Goal: Task Accomplishment & Management: Manage account settings

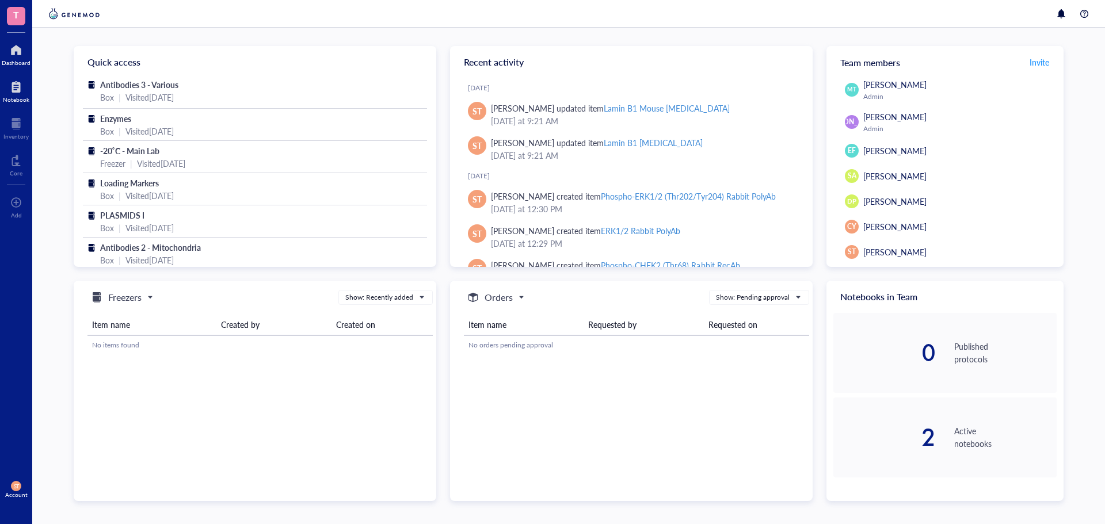
click at [7, 79] on div at bounding box center [16, 87] width 26 height 18
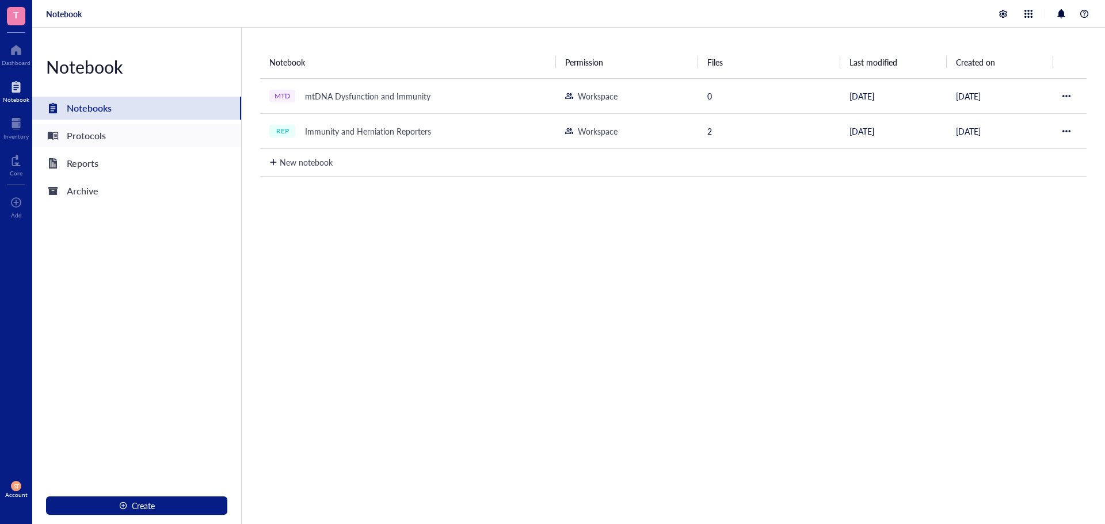
click at [108, 136] on div "Protocols" at bounding box center [136, 135] width 209 height 23
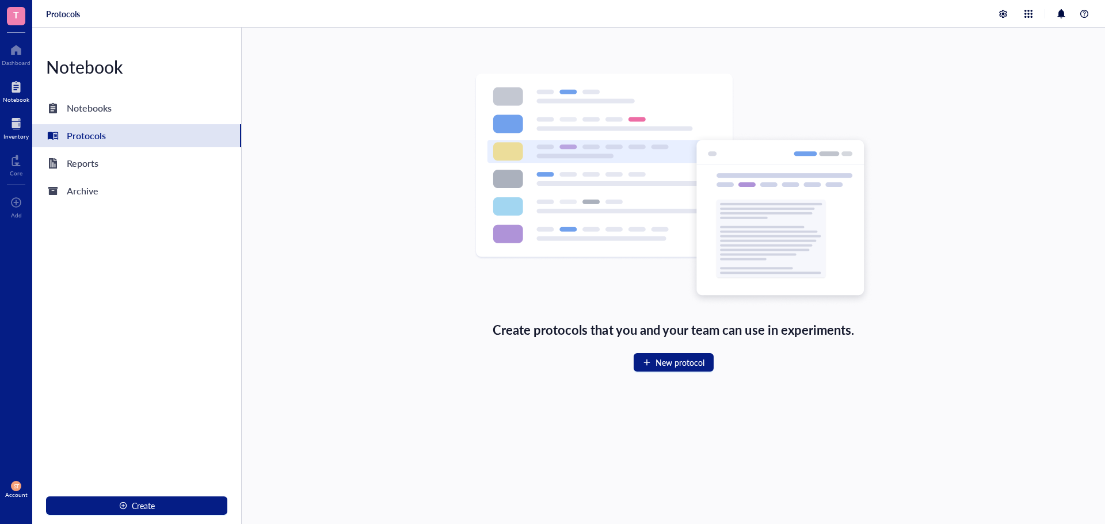
click at [8, 112] on div "Inventory" at bounding box center [16, 127] width 32 height 32
click at [12, 125] on div at bounding box center [15, 124] width 25 height 18
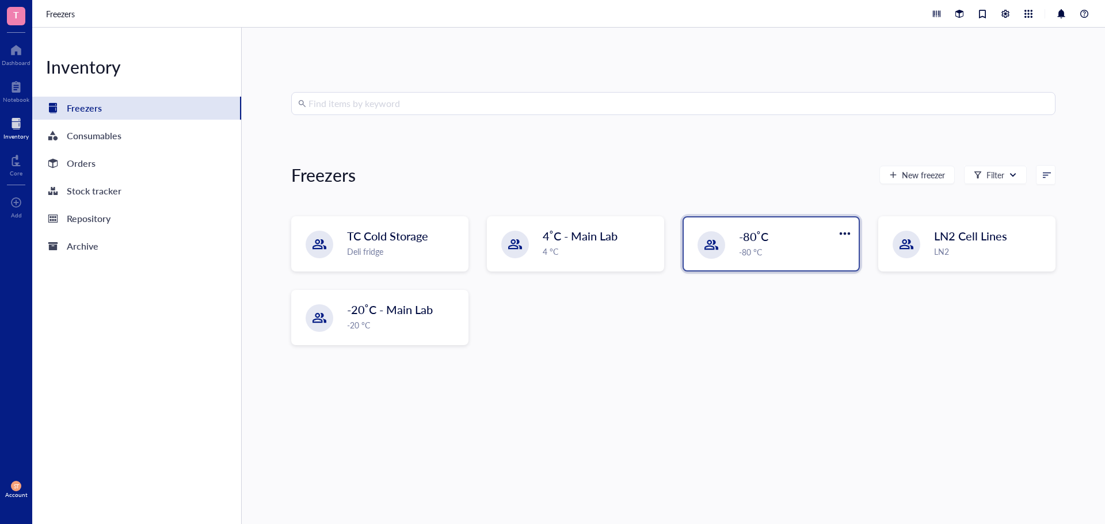
click at [763, 248] on div "-80 °C" at bounding box center [795, 252] width 113 height 13
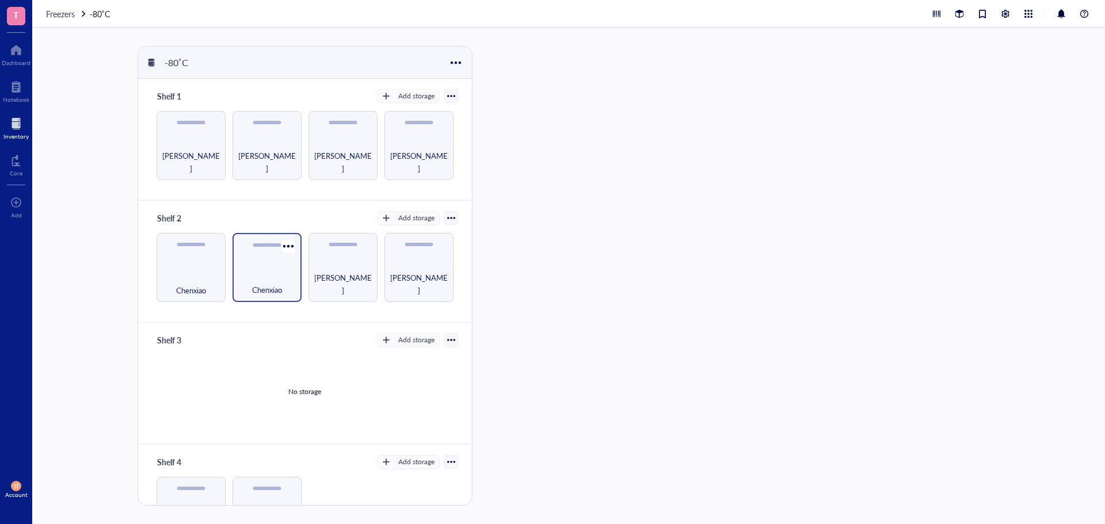
click at [270, 284] on span "Chenxiao" at bounding box center [267, 290] width 30 height 13
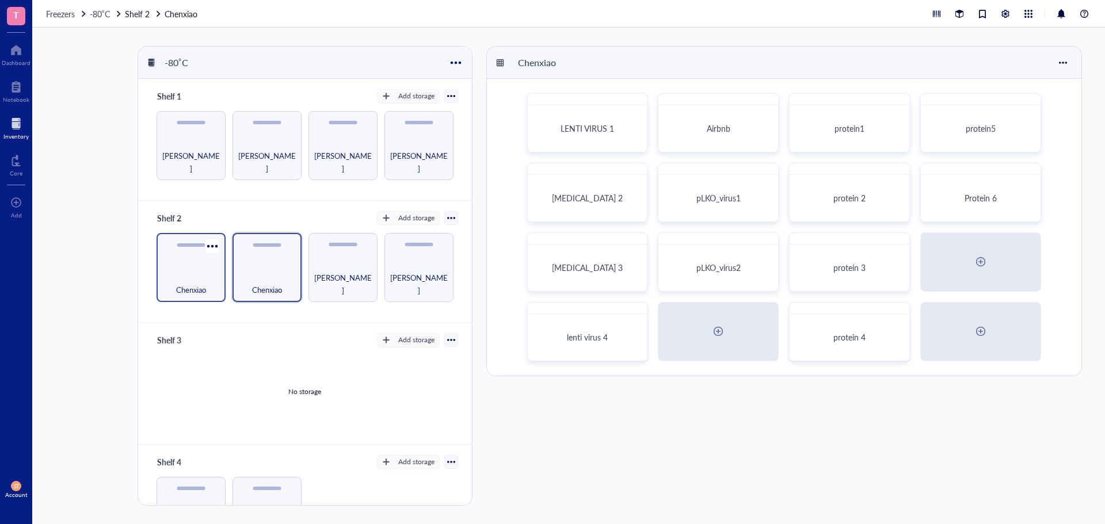
click at [185, 271] on div "Chenxiao" at bounding box center [191, 283] width 58 height 25
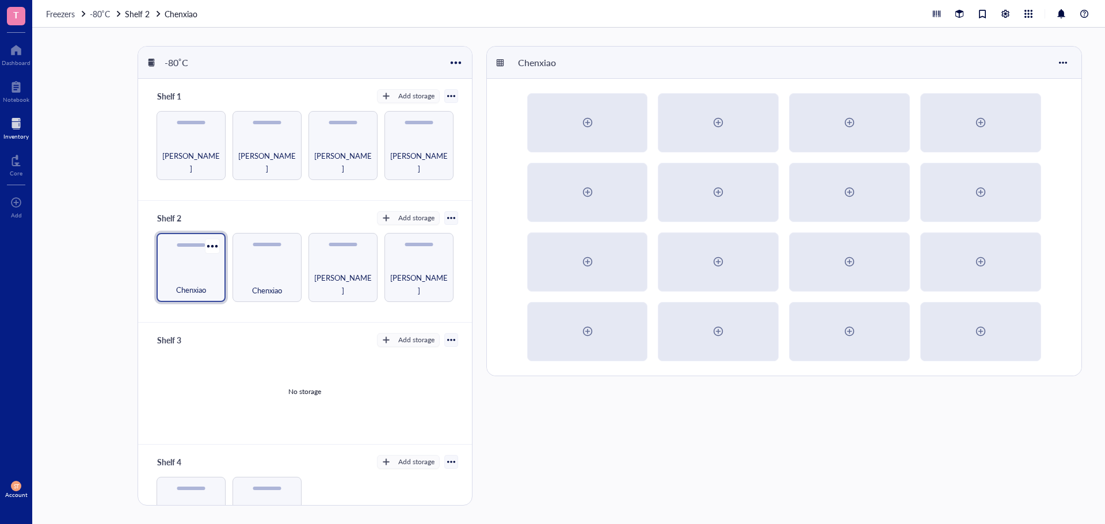
click at [211, 273] on div "Chenxiao" at bounding box center [191, 283] width 58 height 25
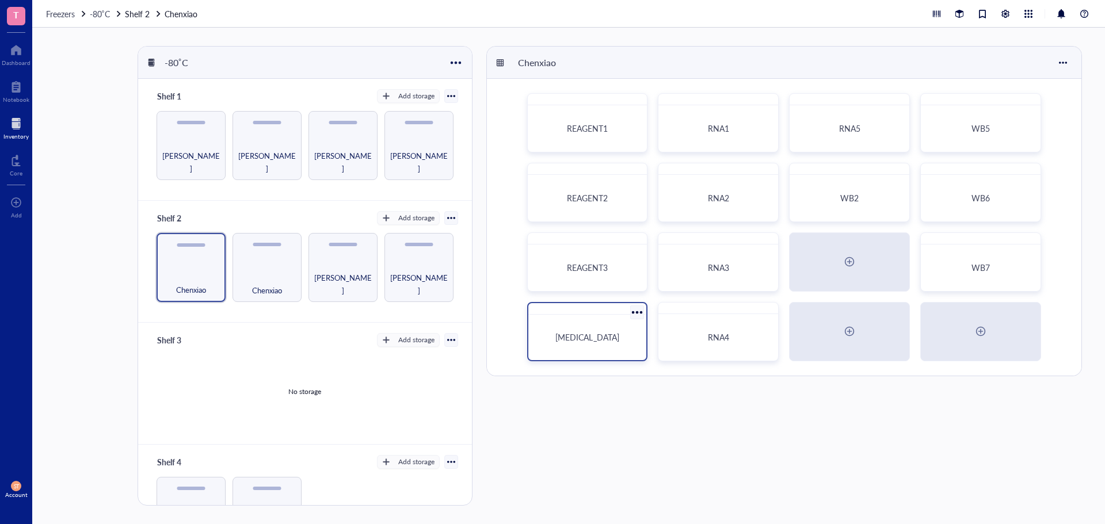
click at [596, 339] on span "[MEDICAL_DATA]" at bounding box center [587, 338] width 63 height 12
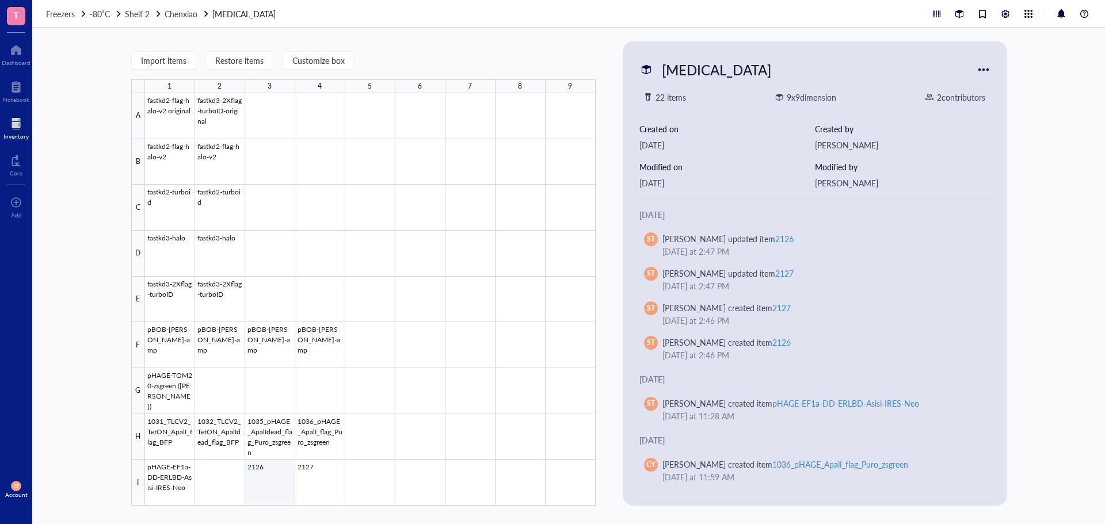
click at [282, 486] on div at bounding box center [370, 299] width 451 height 413
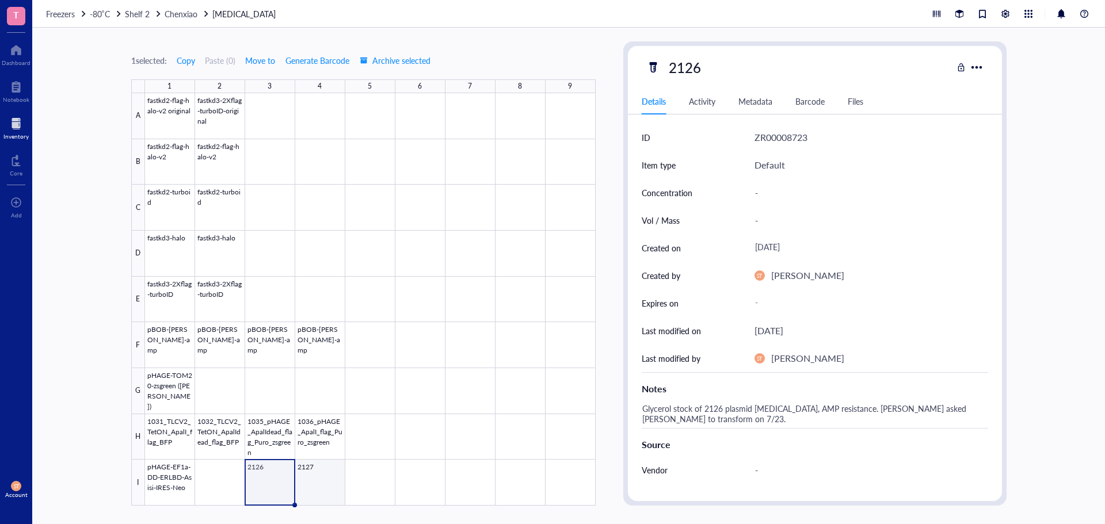
click at [319, 499] on div at bounding box center [370, 299] width 451 height 413
click at [363, 492] on div at bounding box center [370, 299] width 451 height 413
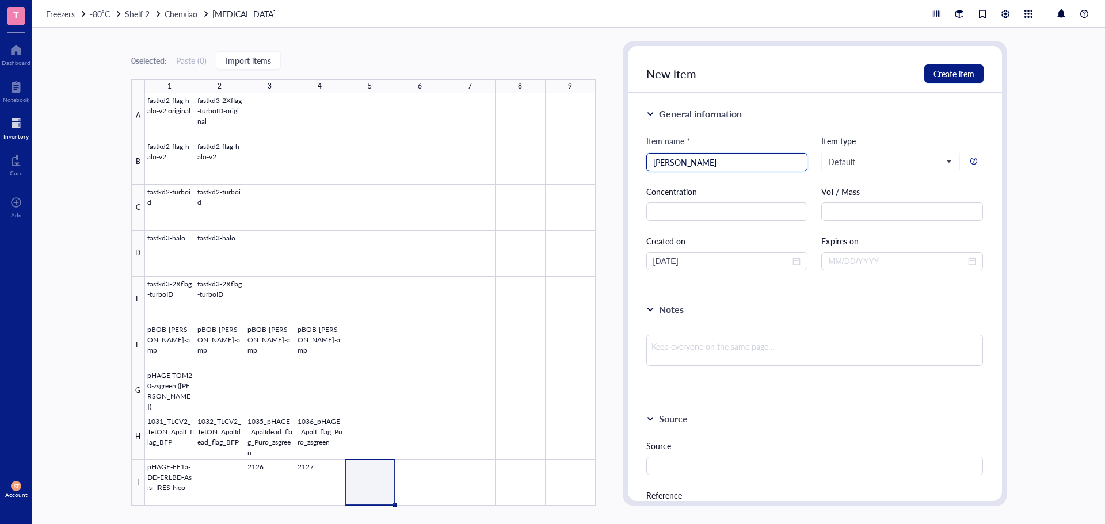
click at [685, 165] on input "[PERSON_NAME]" at bounding box center [727, 162] width 148 height 17
paste input "-mScarlet"
click at [865, 154] on div "Default" at bounding box center [891, 162] width 138 height 18
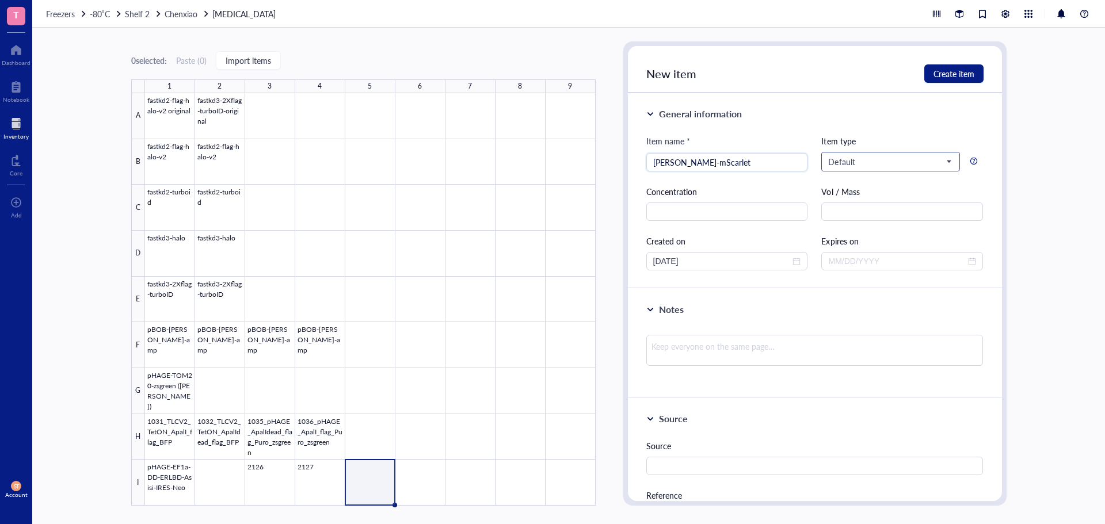
type input "[PERSON_NAME]-mScarlet"
click at [861, 132] on div "General information Item name * [PERSON_NAME]-mScarlet Item type Default Buffer…" at bounding box center [815, 191] width 374 height 196
click at [712, 161] on input "[PERSON_NAME]-mScarlet" at bounding box center [727, 162] width 148 height 17
click at [707, 339] on textarea at bounding box center [815, 350] width 337 height 31
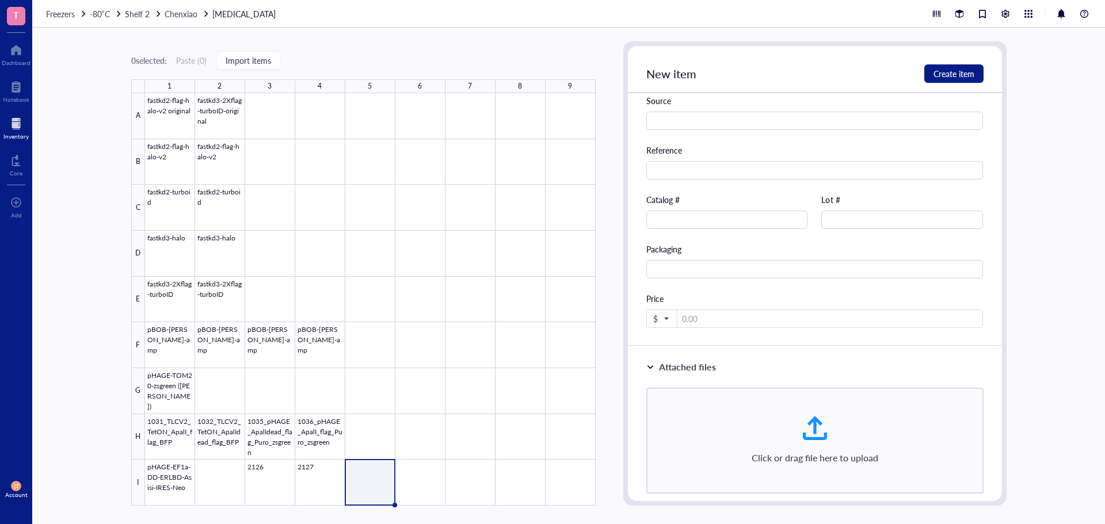
scroll to position [0, 0]
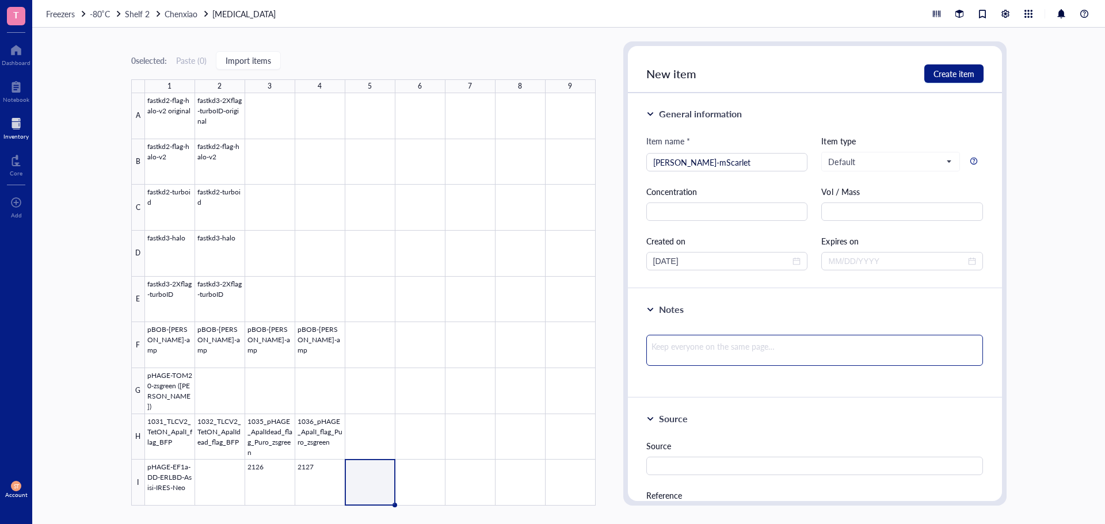
type textarea "K"
type textarea "Ka"
type textarea "[PERSON_NAME]"
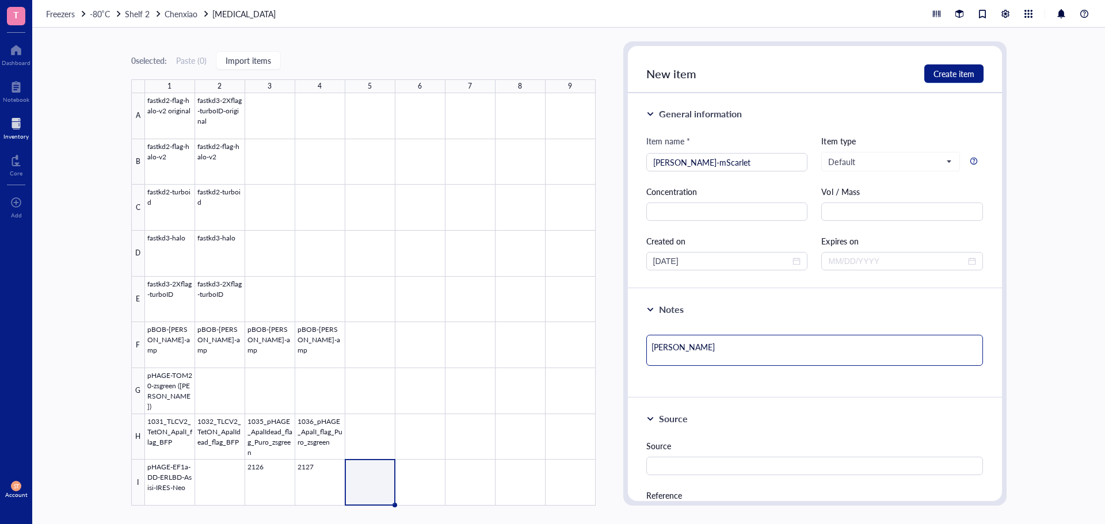
type textarea "Kana"
type textarea "Kanam"
type textarea "Kanamy"
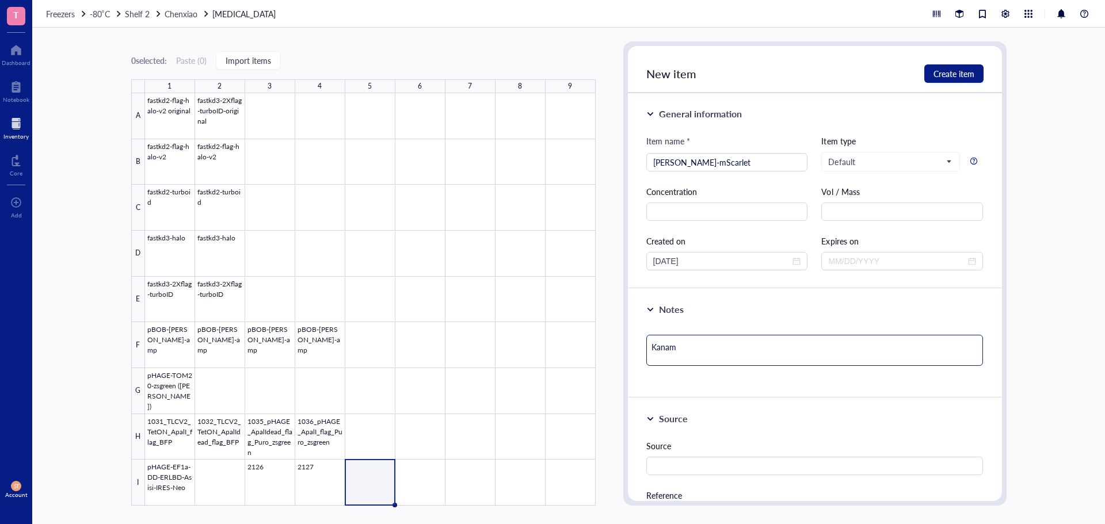
type textarea "Kanamy"
type textarea "Kanamyc"
type textarea "Kanamyci"
type textarea "[MEDICAL_DATA]"
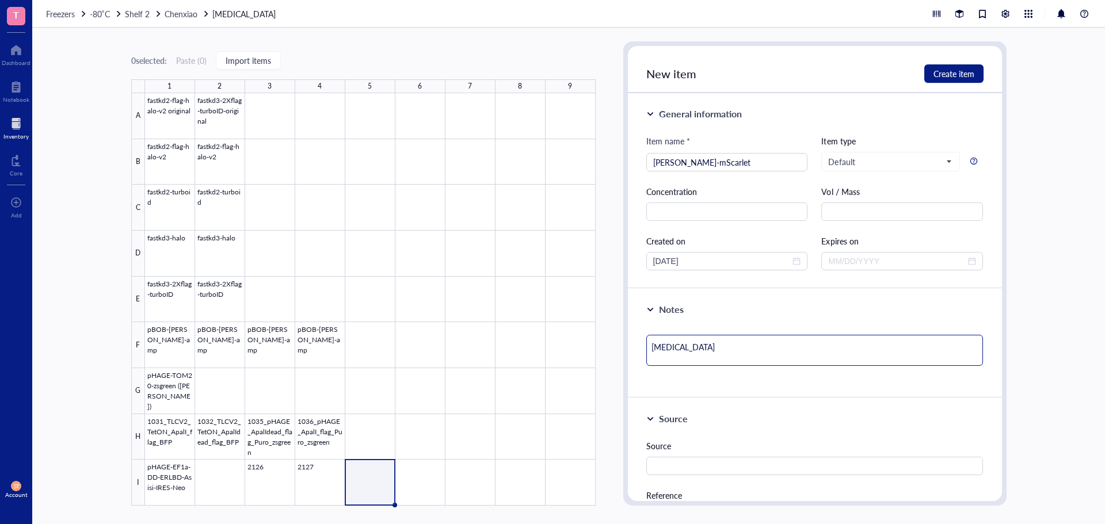
type textarea "[MEDICAL_DATA]"
type textarea "[MEDICAL_DATA] R"
type textarea "[MEDICAL_DATA] Re"
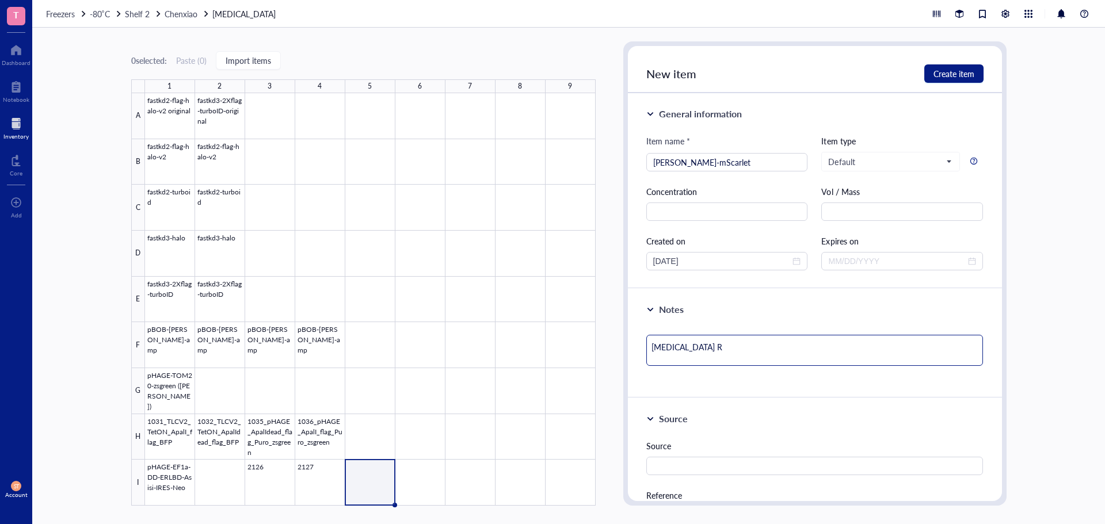
type textarea "[MEDICAL_DATA] Re"
type textarea "[MEDICAL_DATA] Res"
type textarea "[MEDICAL_DATA] Resi"
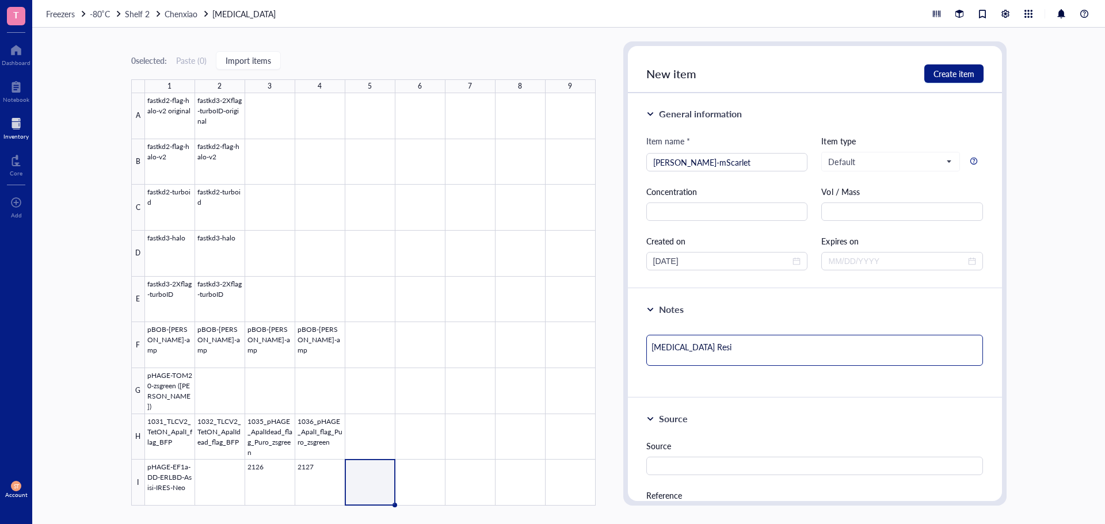
type textarea "[MEDICAL_DATA] Resis"
type textarea "[MEDICAL_DATA] Resist"
type textarea "[MEDICAL_DATA] Resista"
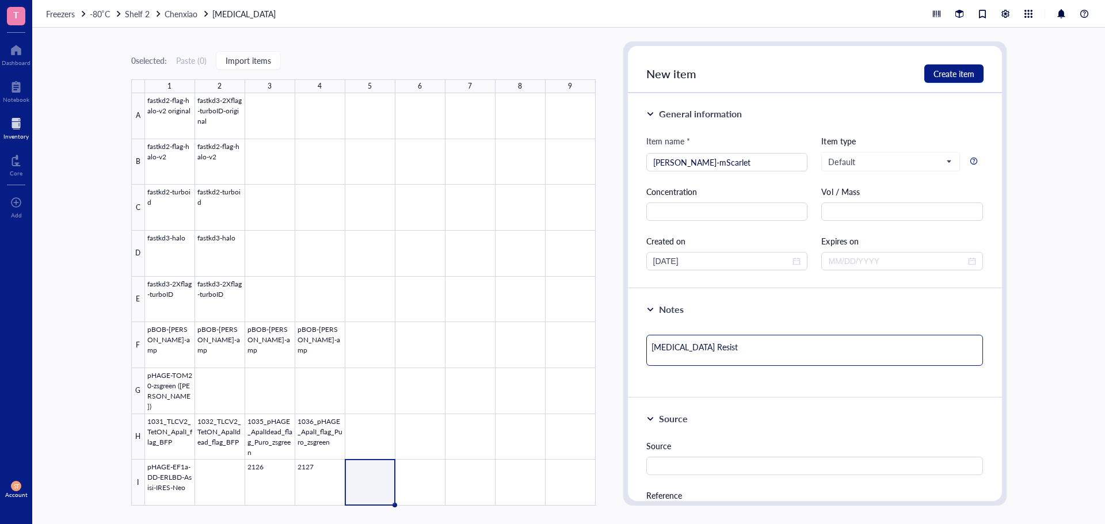
type textarea "[MEDICAL_DATA] Resista"
type textarea "[MEDICAL_DATA]"
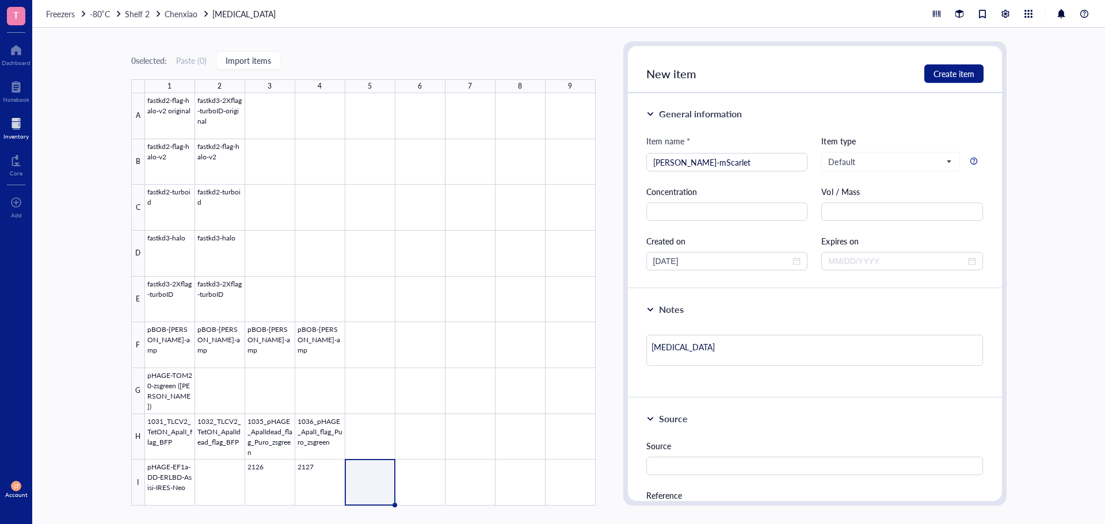
click at [161, 491] on div at bounding box center [370, 299] width 451 height 413
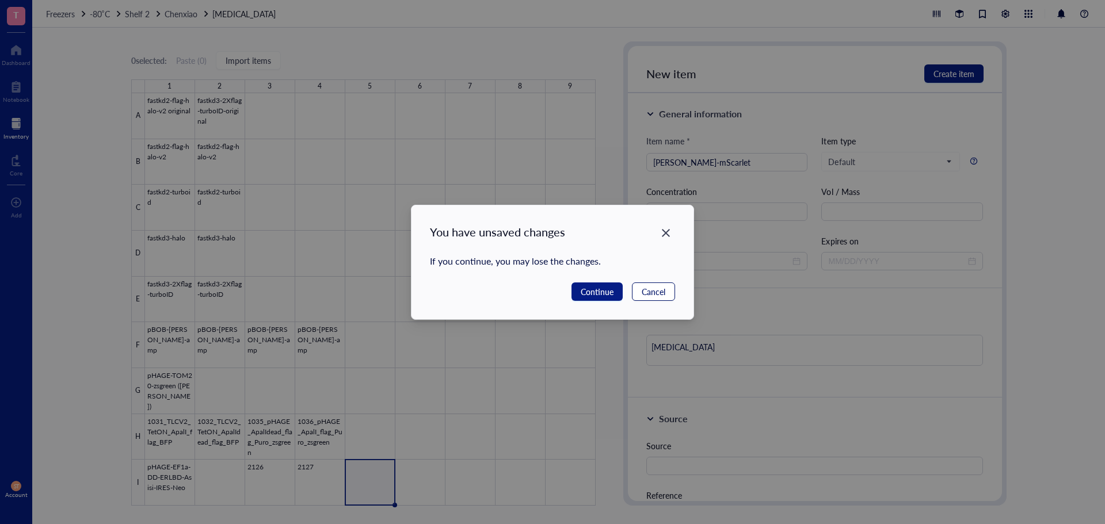
click at [659, 288] on span "Cancel" at bounding box center [654, 292] width 24 height 13
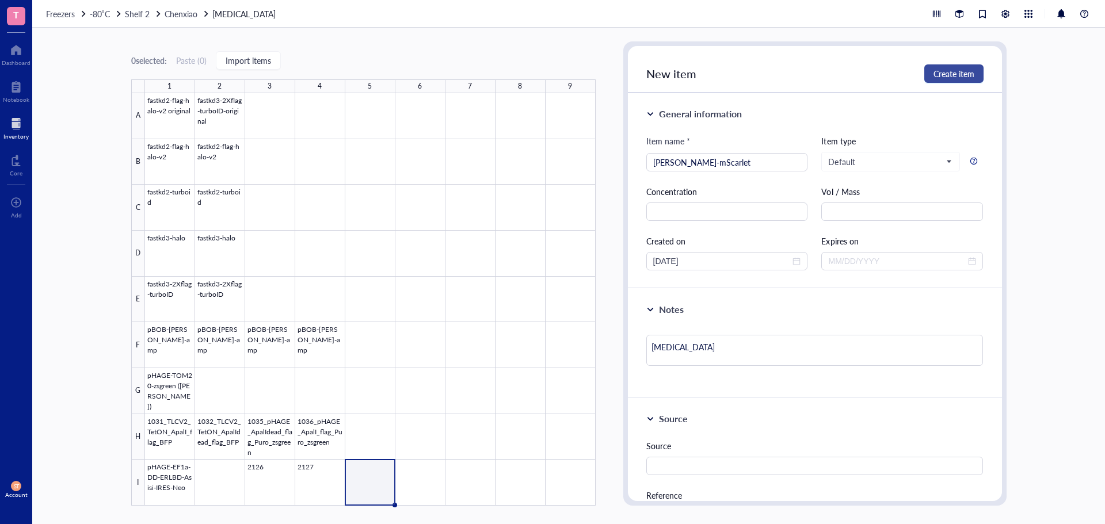
click at [946, 74] on span "Create item" at bounding box center [954, 73] width 41 height 9
type textarea "Keep everyone on the same page…"
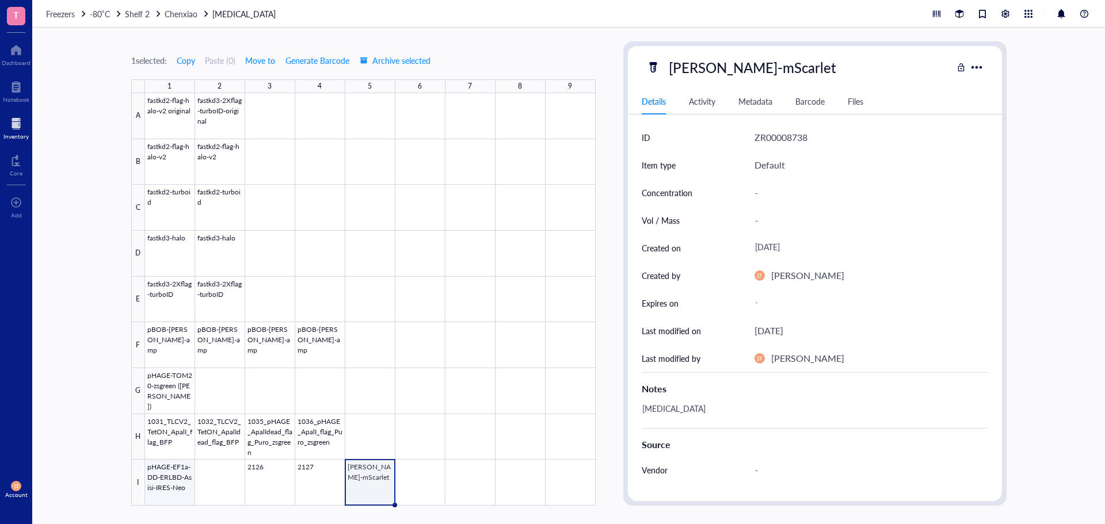
click at [168, 484] on div at bounding box center [370, 299] width 451 height 413
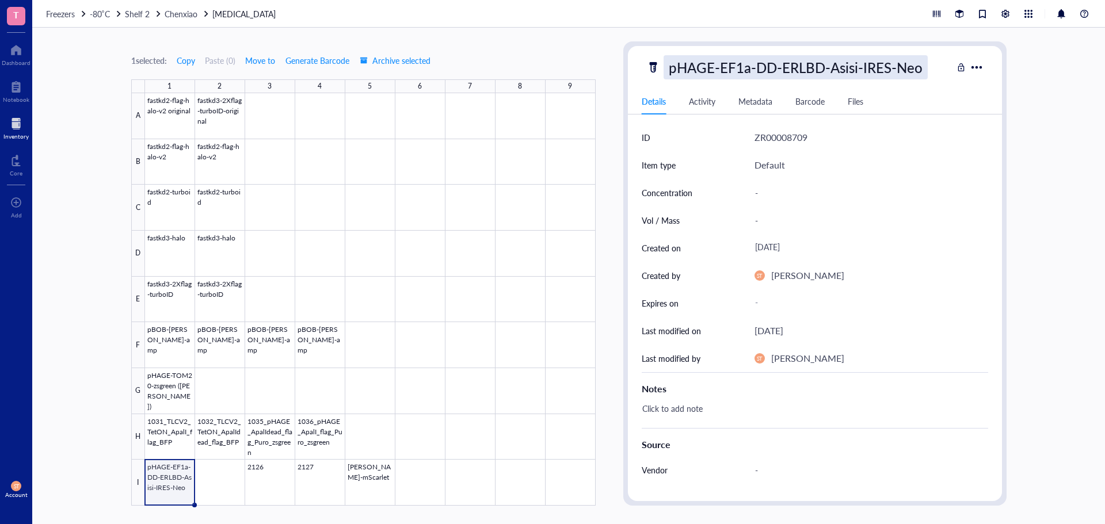
click at [853, 73] on div "pHAGE-EF1a-DD-ERLBD-Asisi-IRES-Neo" at bounding box center [796, 67] width 264 height 24
click at [853, 73] on input "pHAGE-EF1a-DD-ERLBD-Asisi-IRES-Neo" at bounding box center [808, 67] width 288 height 23
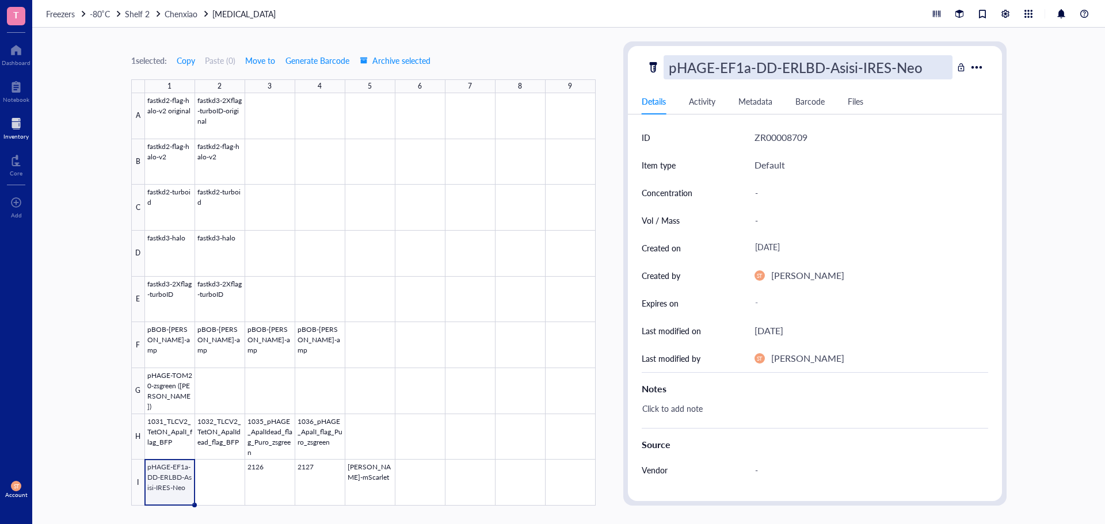
click at [858, 37] on div "1 selected: Copy Paste ( 0 ) Move to Generate Barcode Archive selected 1 2 3 4 …" at bounding box center [568, 276] width 1073 height 497
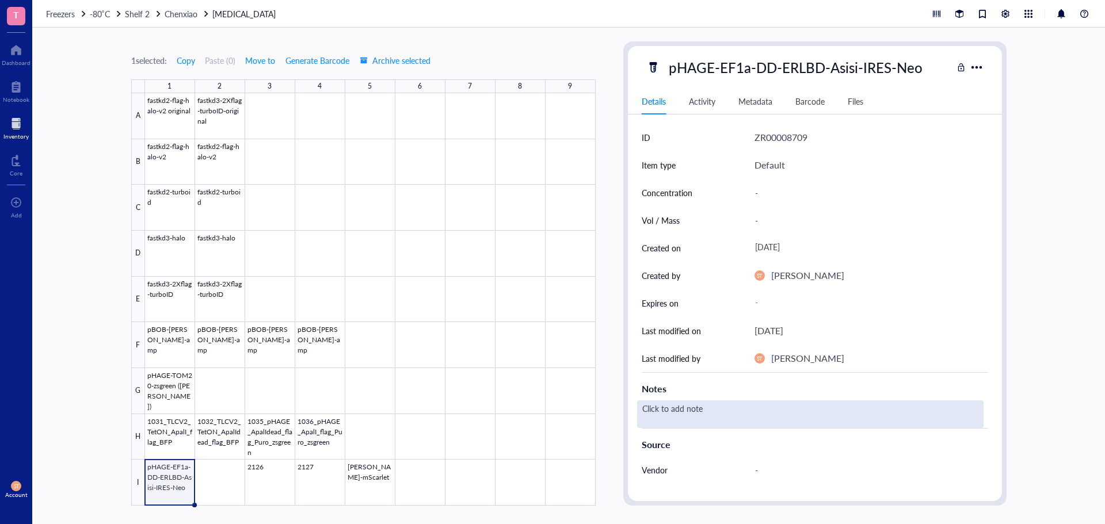
click at [712, 411] on div "Click to add note" at bounding box center [810, 415] width 347 height 28
type textarea "[MEDICAL_DATA]"
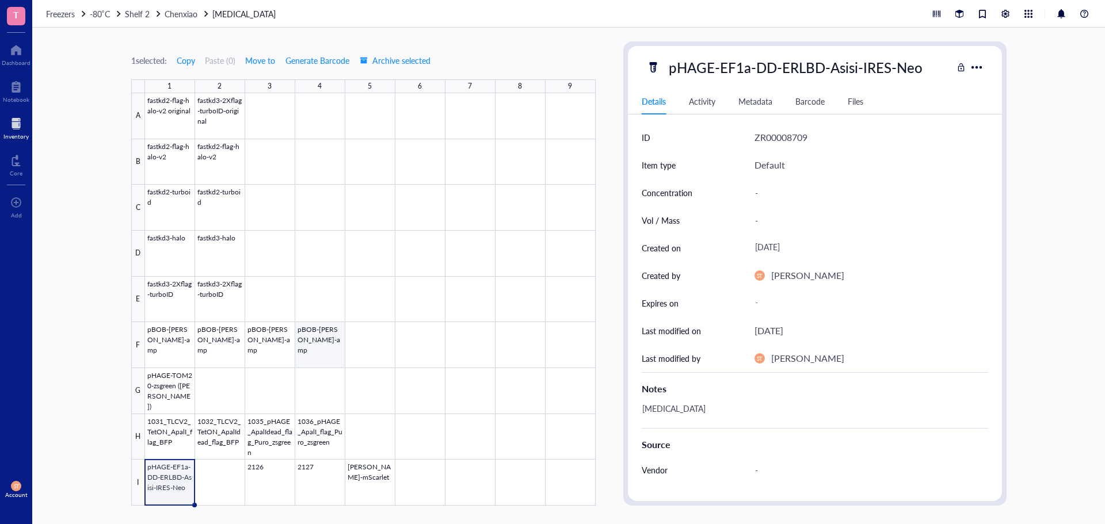
click at [303, 356] on div at bounding box center [370, 299] width 451 height 413
click at [277, 355] on div at bounding box center [370, 299] width 451 height 413
click at [155, 489] on div at bounding box center [370, 299] width 451 height 413
click at [264, 485] on div at bounding box center [370, 299] width 451 height 413
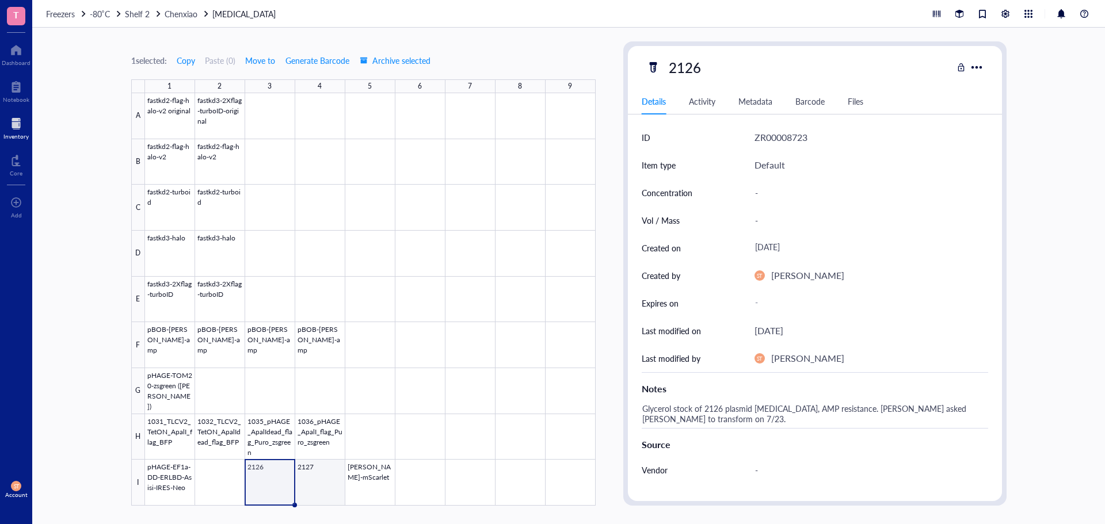
click at [320, 484] on div at bounding box center [370, 299] width 451 height 413
click at [372, 477] on div at bounding box center [370, 299] width 451 height 413
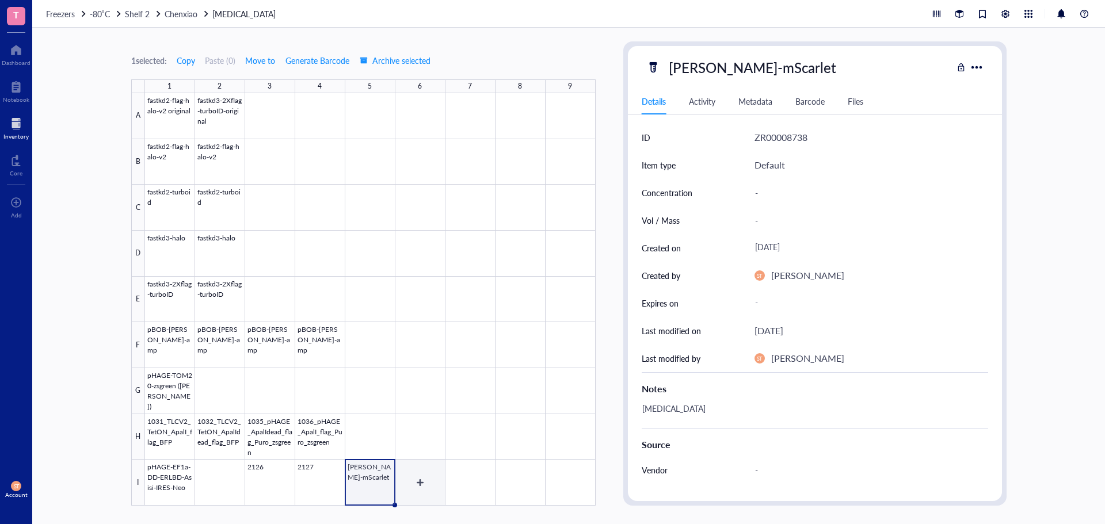
click at [437, 482] on div at bounding box center [370, 299] width 451 height 413
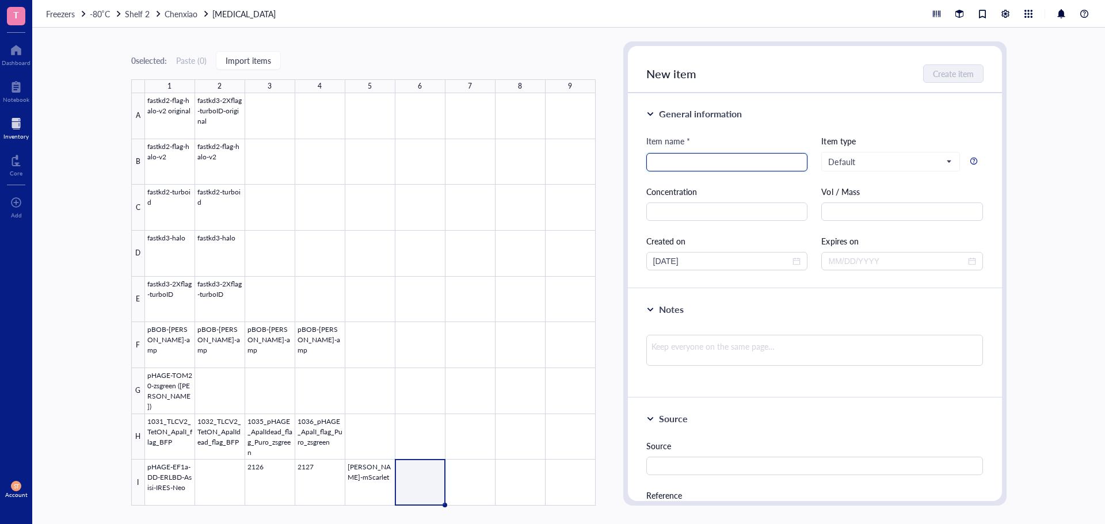
click at [685, 162] on input "search" at bounding box center [727, 162] width 148 height 17
paste input "DRP1-CFP"
type input "DRP1-CFP"
click at [682, 339] on textarea at bounding box center [815, 350] width 337 height 31
type textarea "K"
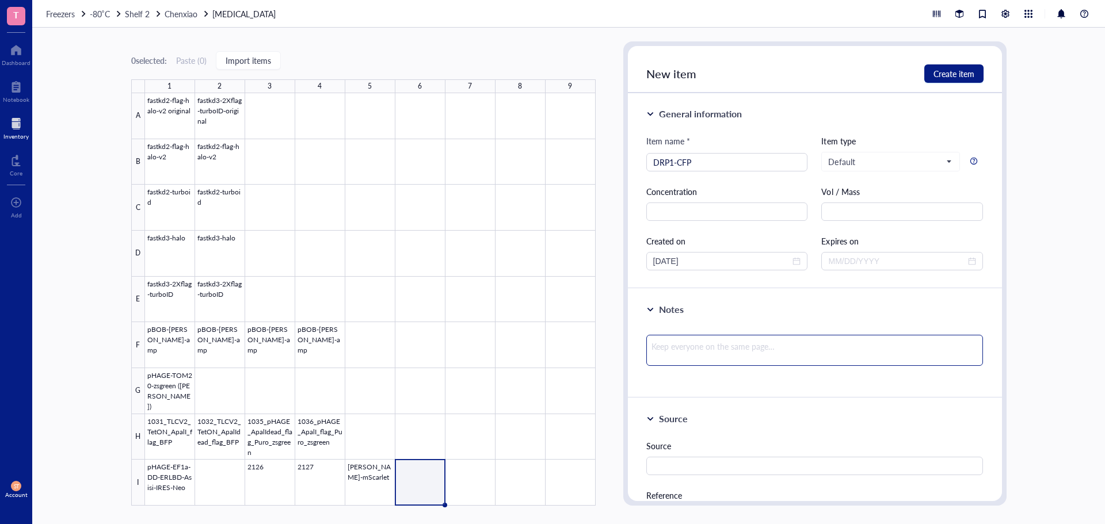
type textarea "K"
type textarea "Ka"
type textarea "[PERSON_NAME]"
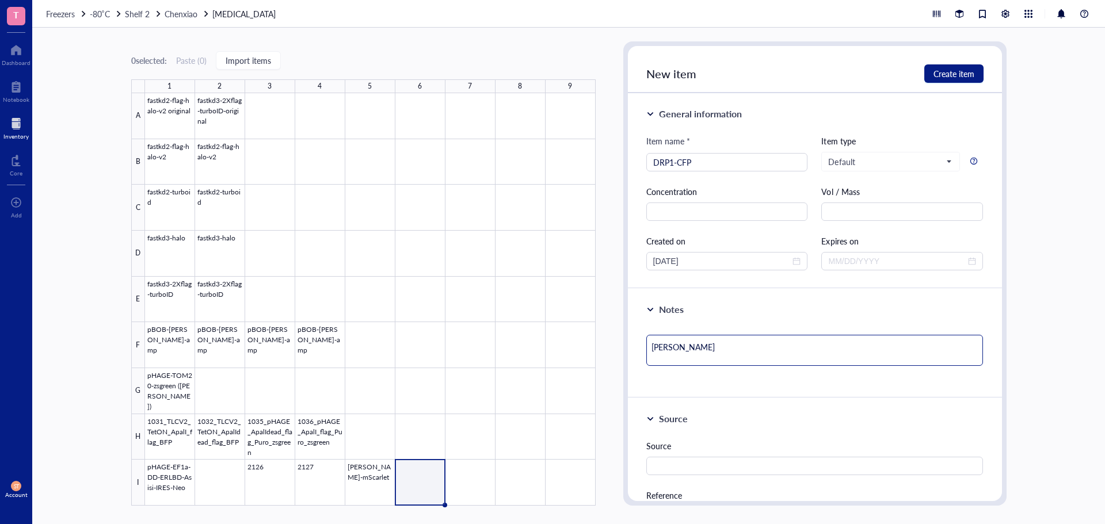
type textarea "Kana"
type textarea "Kanam"
type textarea "Kanamy"
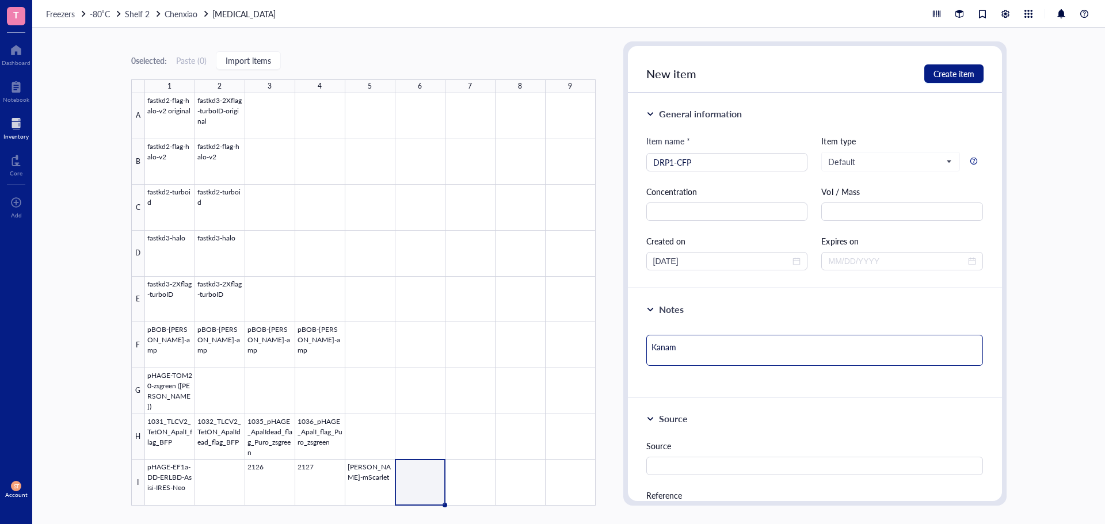
type textarea "Kanamy"
type textarea "Kanamyc"
type textarea "Kanamyci"
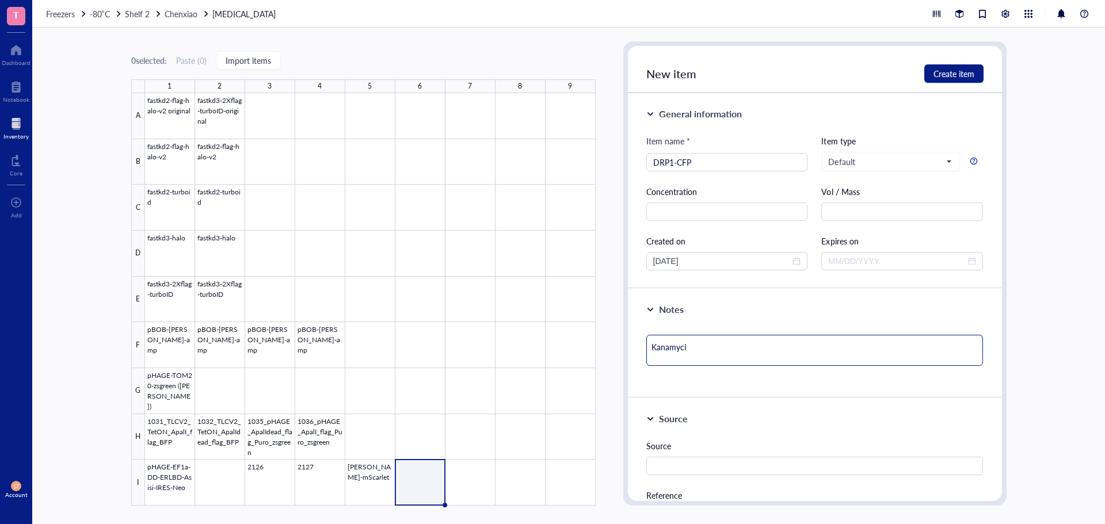
type textarea "[MEDICAL_DATA]"
click at [947, 72] on span "Create item" at bounding box center [954, 73] width 41 height 9
type textarea "Keep everyone on the same page…"
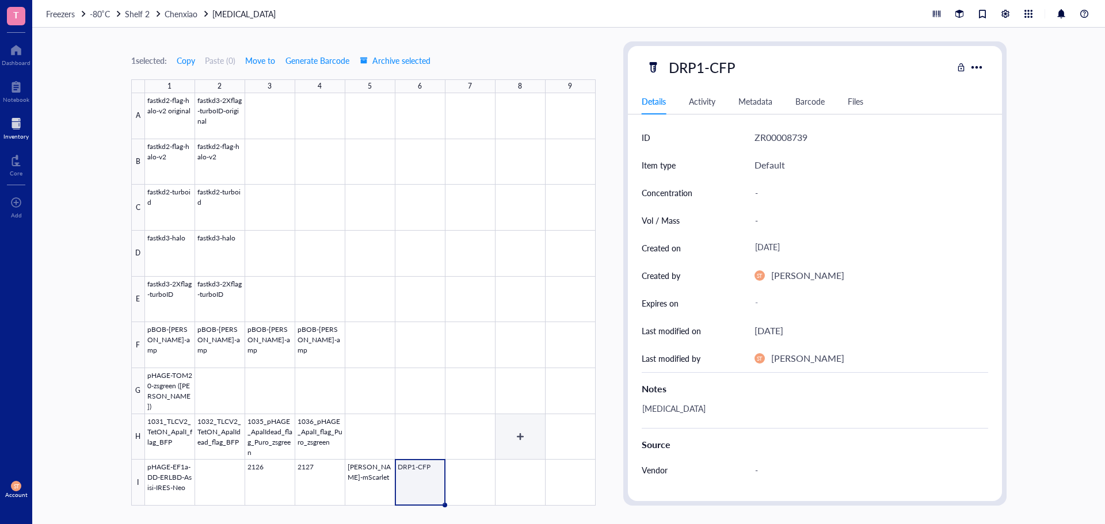
click at [473, 486] on div at bounding box center [370, 299] width 451 height 413
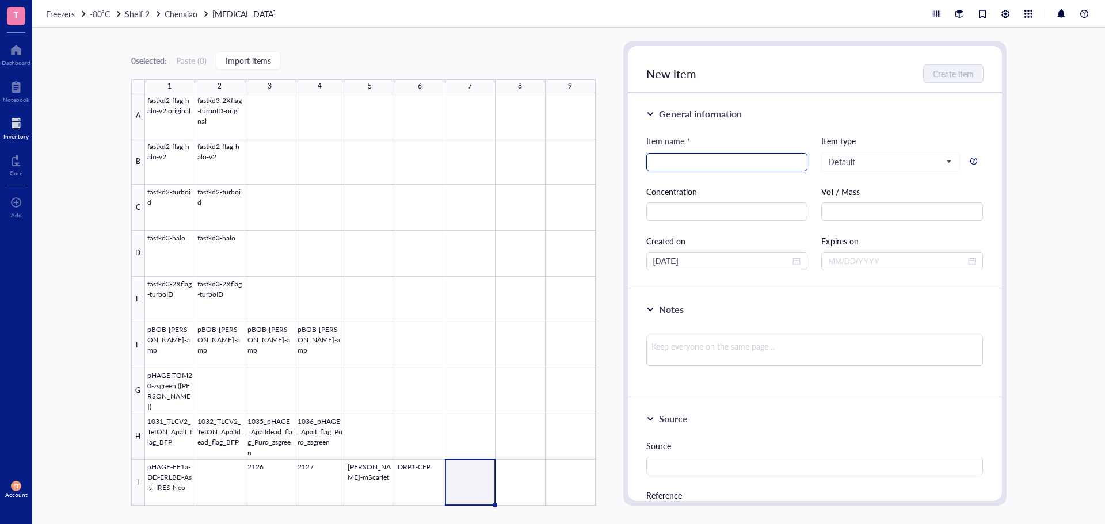
click at [678, 161] on input "search" at bounding box center [727, 162] width 148 height 17
paste input "DRP1-K38A"
type input "DRP1-K38A"
click at [691, 358] on textarea at bounding box center [815, 350] width 337 height 31
type textarea "K"
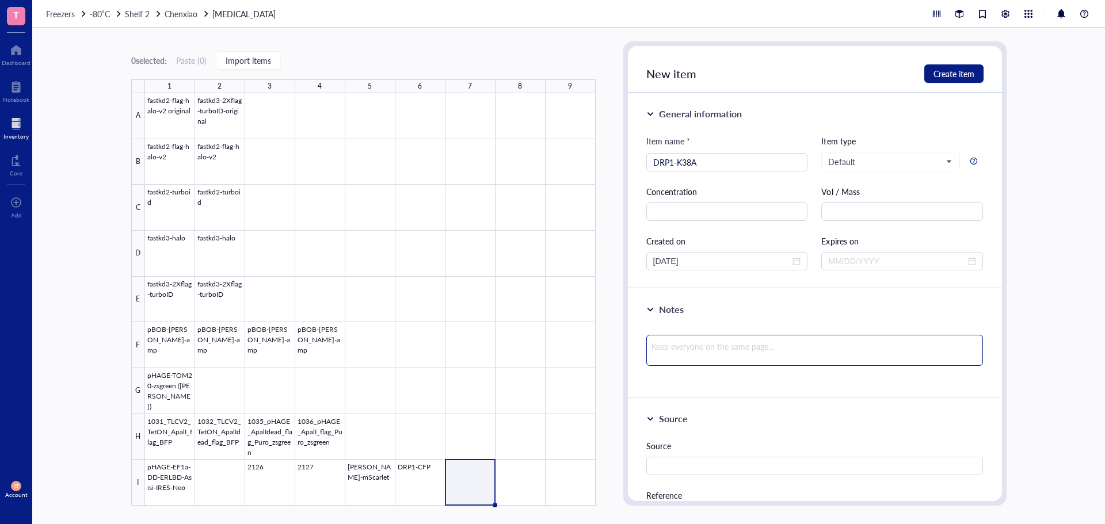
type textarea "K"
type textarea "Ka"
type textarea "[PERSON_NAME]"
type textarea "Kana"
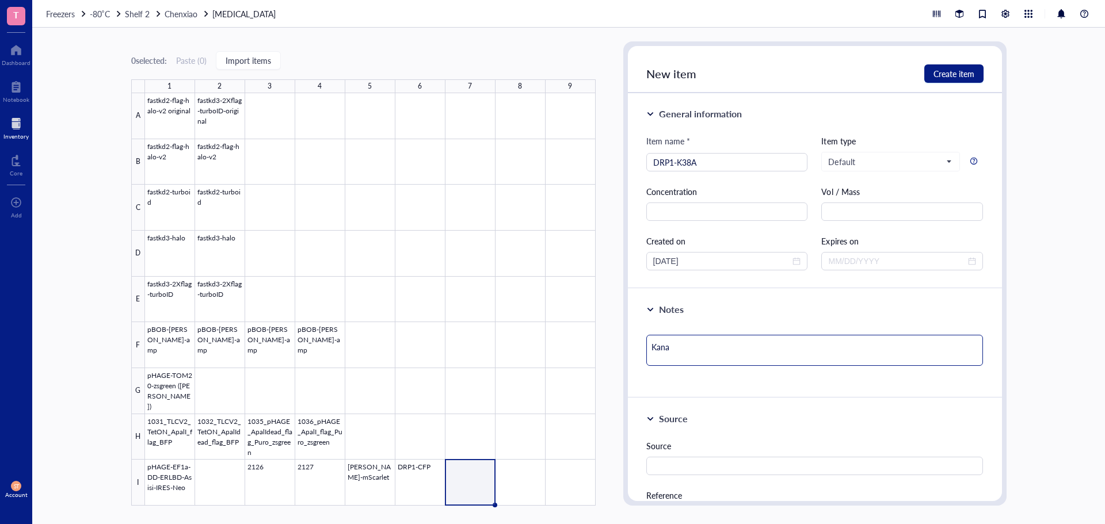
type textarea "Kanam"
type textarea "Kanamy"
type textarea "Kanamyc"
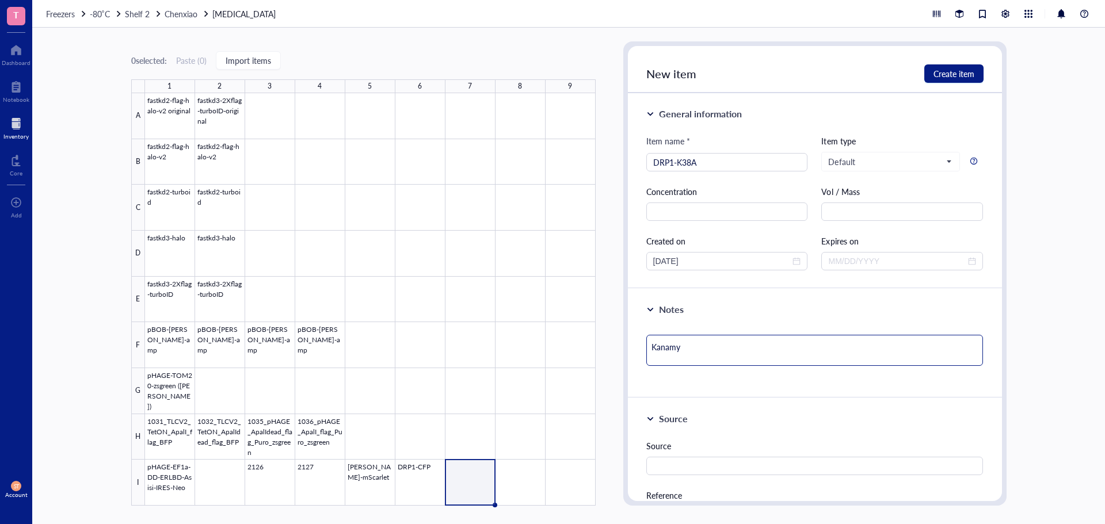
type textarea "Kanamyc"
type textarea "Kanamyci"
type textarea "[MEDICAL_DATA]"
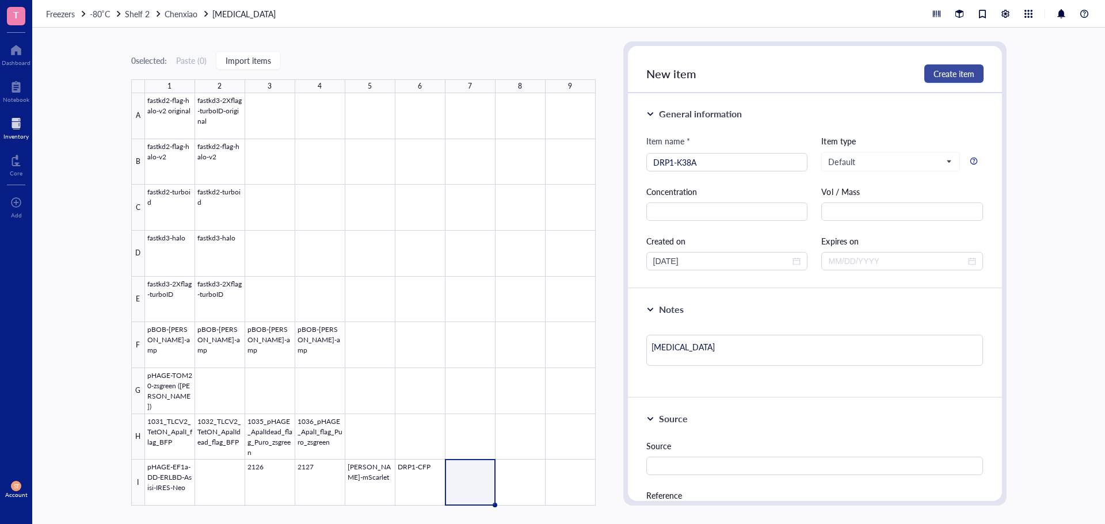
click at [966, 69] on span "Create item" at bounding box center [954, 73] width 41 height 9
type textarea "Keep everyone on the same page…"
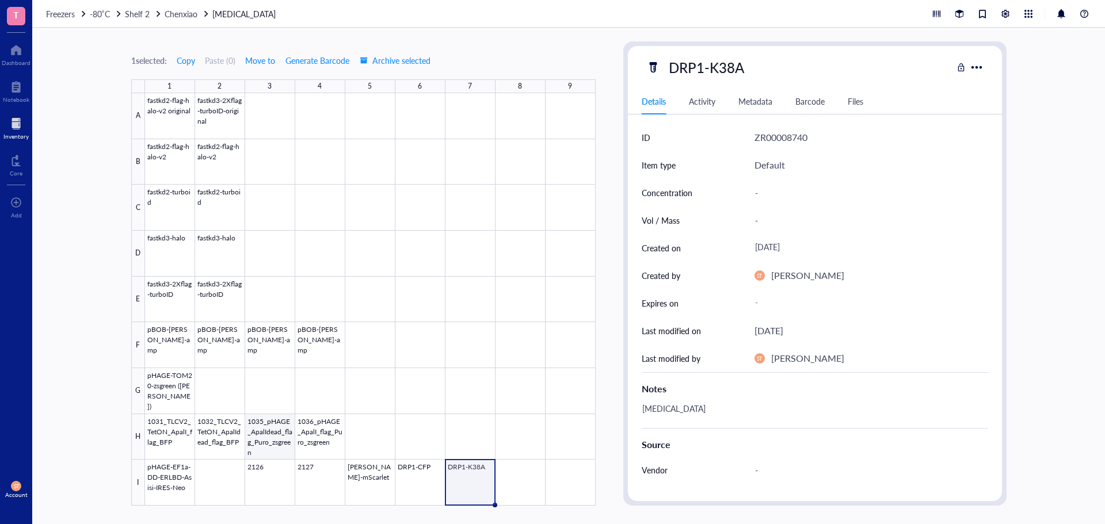
click at [284, 484] on div at bounding box center [370, 299] width 451 height 413
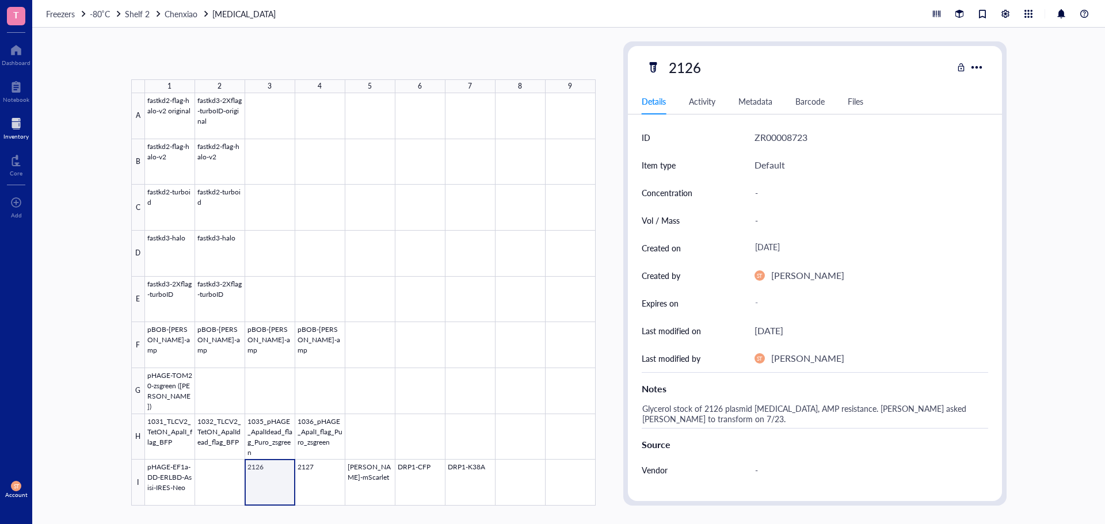
drag, startPoint x: 259, startPoint y: 480, endPoint x: 268, endPoint y: 484, distance: 10.3
click at [268, 484] on div at bounding box center [370, 299] width 451 height 413
click at [519, 484] on div at bounding box center [370, 299] width 451 height 413
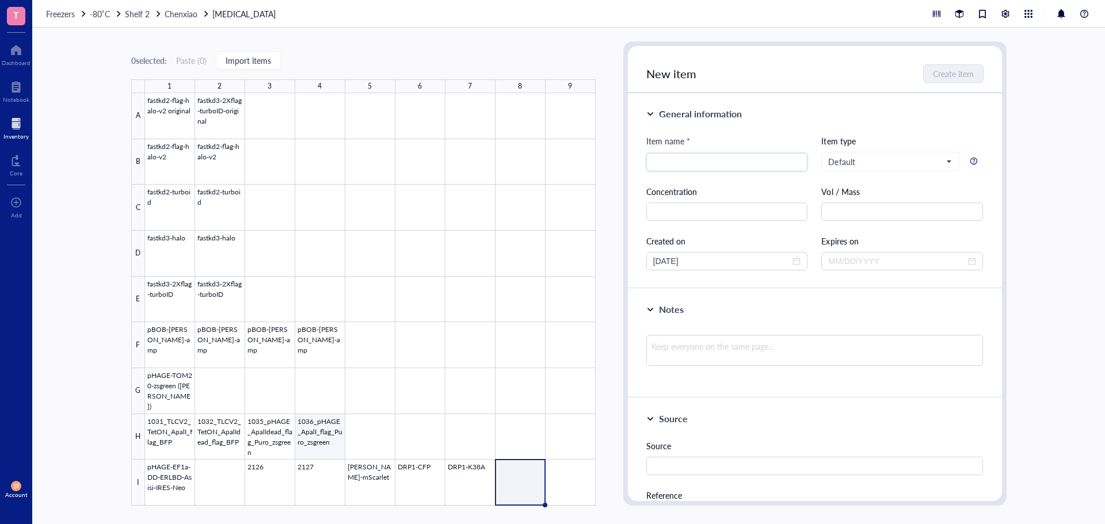
click at [261, 493] on div at bounding box center [370, 299] width 451 height 413
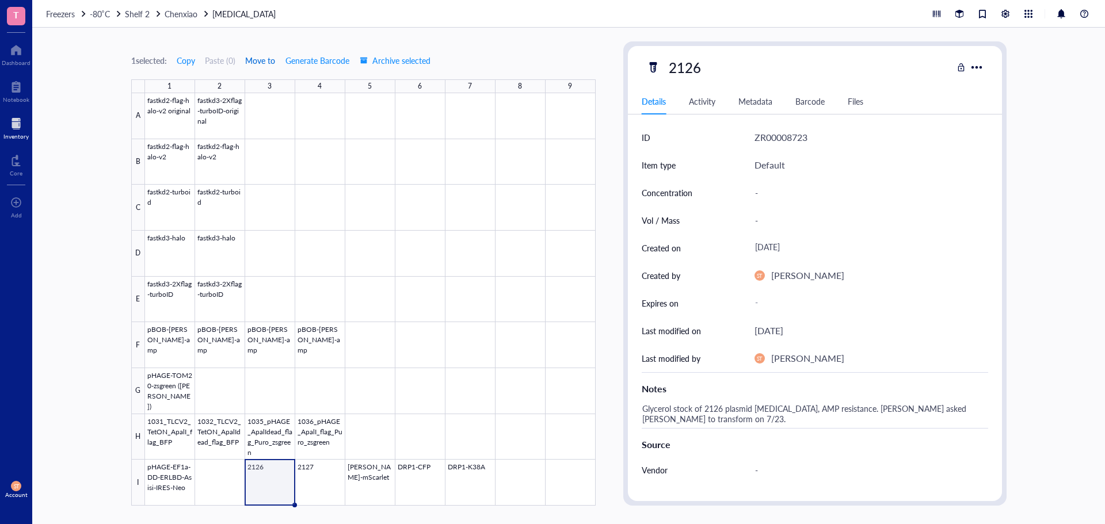
click at [269, 59] on span "Move to" at bounding box center [260, 60] width 30 height 9
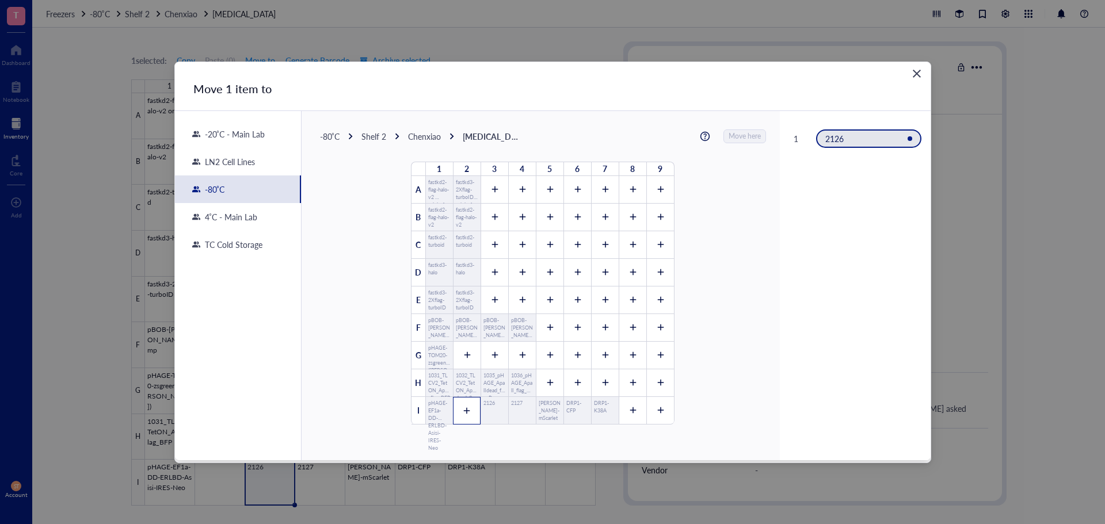
click at [470, 412] on div at bounding box center [467, 411] width 28 height 28
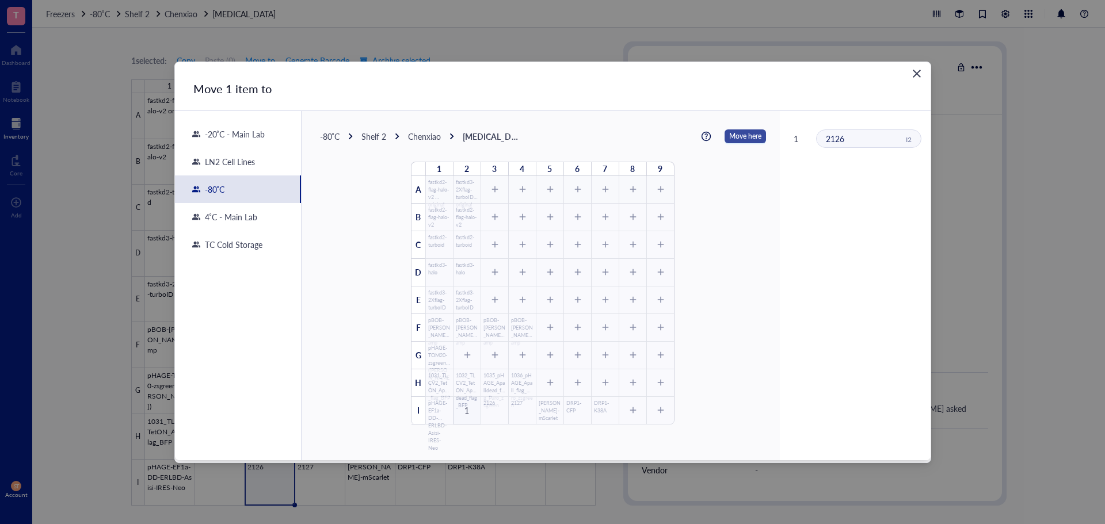
click at [729, 134] on span "Move here" at bounding box center [745, 136] width 32 height 15
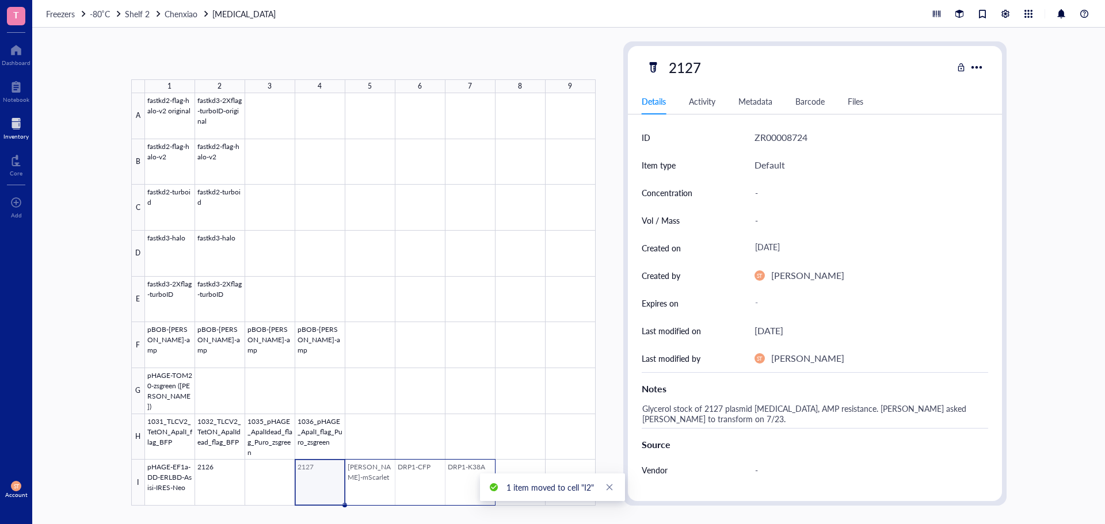
drag, startPoint x: 319, startPoint y: 485, endPoint x: 474, endPoint y: 477, distance: 155.7
click at [474, 477] on div at bounding box center [370, 299] width 451 height 413
click at [261, 65] on span "Move to" at bounding box center [260, 60] width 30 height 9
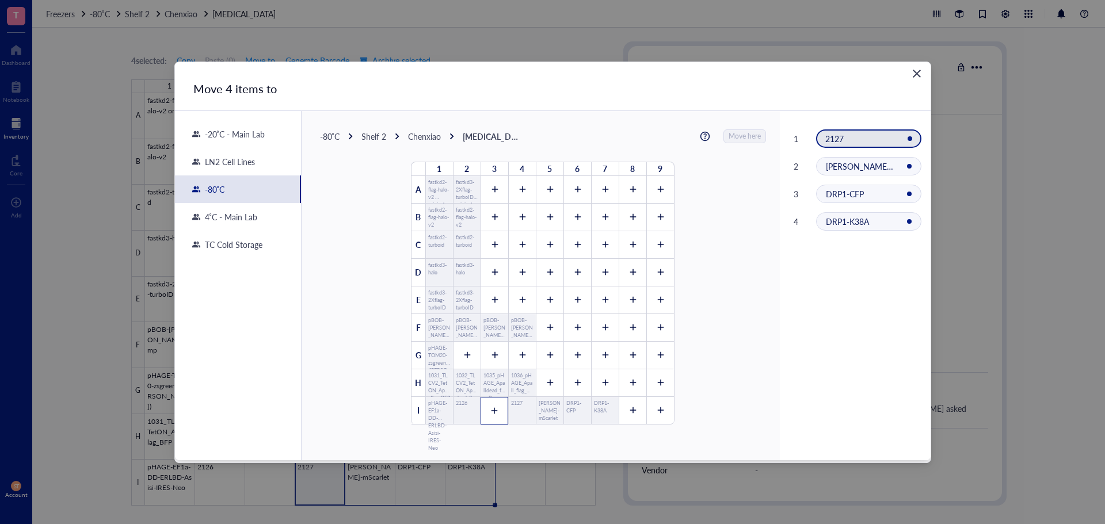
click at [493, 409] on icon at bounding box center [495, 411] width 8 height 8
click at [884, 132] on div "2127 I3" at bounding box center [868, 139] width 105 height 18
click at [516, 404] on div "2127" at bounding box center [517, 411] width 12 height 22
click at [731, 134] on span "Move here" at bounding box center [745, 136] width 32 height 15
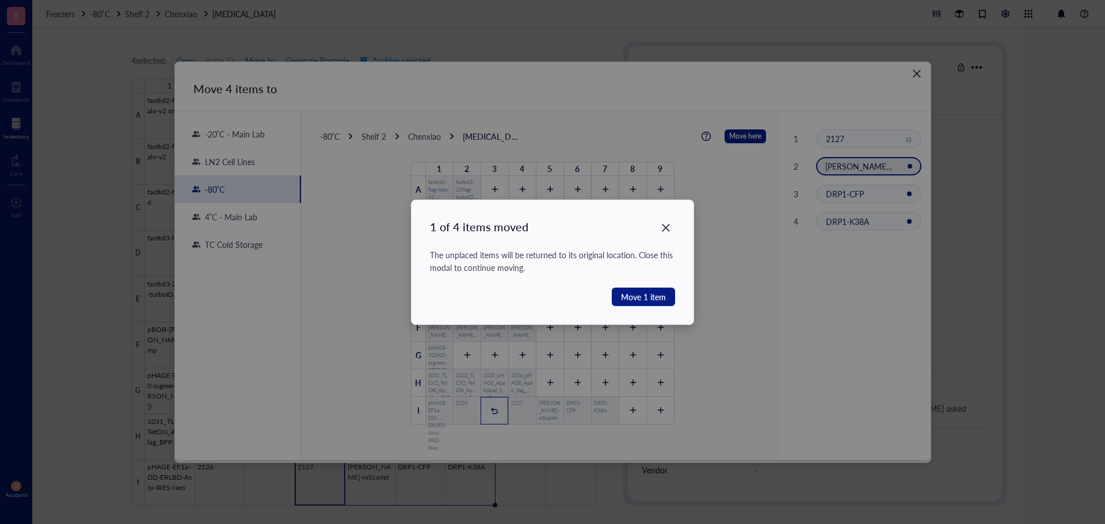
click at [747, 163] on div "1 of 4 items moved The unplaced items will be returned to its original location…" at bounding box center [552, 262] width 1105 height 524
click at [670, 218] on div "1 of 4 items moved The unplaced items will be returned to its original location…" at bounding box center [553, 262] width 283 height 124
click at [670, 222] on div "Close" at bounding box center [666, 228] width 18 height 18
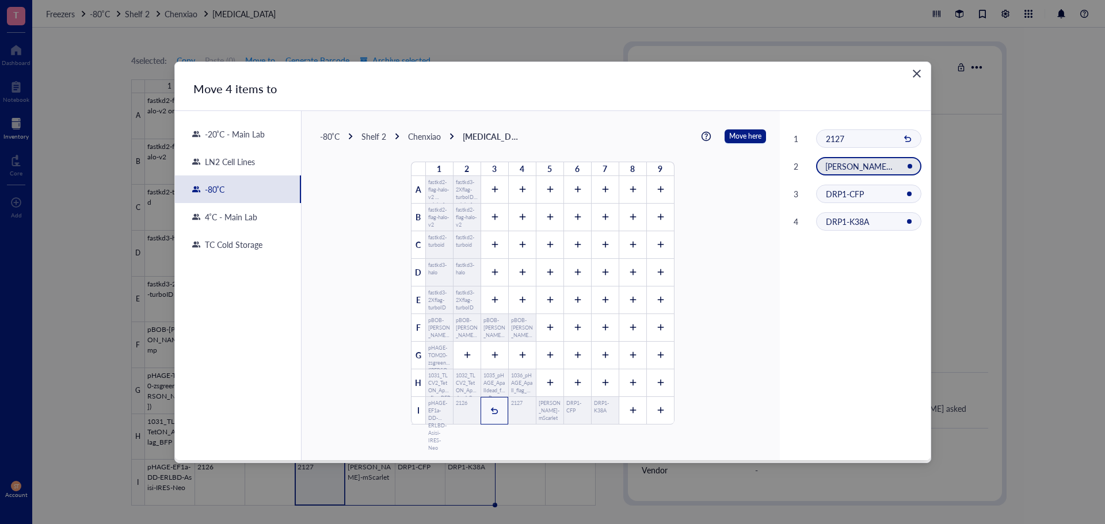
click at [855, 136] on div "2127" at bounding box center [860, 139] width 68 height 10
click at [555, 387] on div at bounding box center [550, 384] width 28 height 28
click at [841, 136] on span "2127" at bounding box center [835, 139] width 18 height 12
click at [904, 140] on icon at bounding box center [908, 139] width 8 height 8
click at [904, 167] on icon at bounding box center [908, 166] width 8 height 8
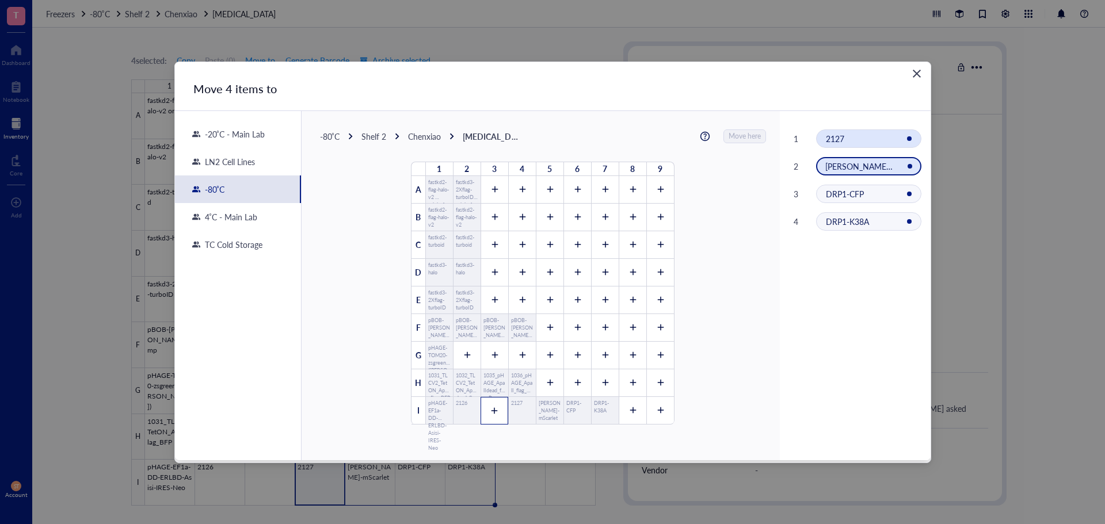
click at [854, 131] on div "2127" at bounding box center [868, 139] width 105 height 18
click at [549, 379] on div at bounding box center [550, 384] width 28 height 28
click at [575, 380] on icon at bounding box center [577, 383] width 8 height 8
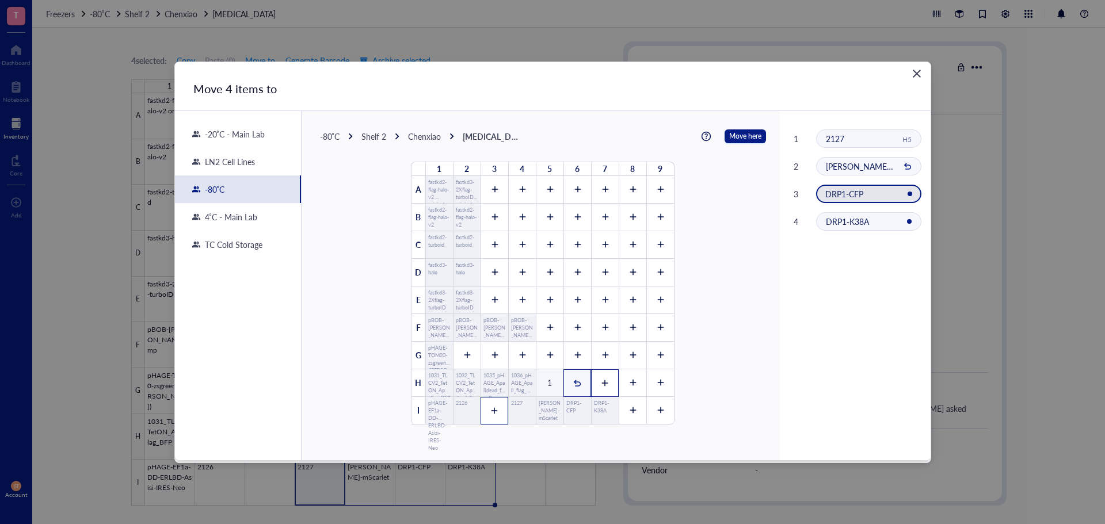
click at [595, 380] on div at bounding box center [605, 384] width 28 height 28
click at [629, 382] on icon at bounding box center [633, 383] width 8 height 8
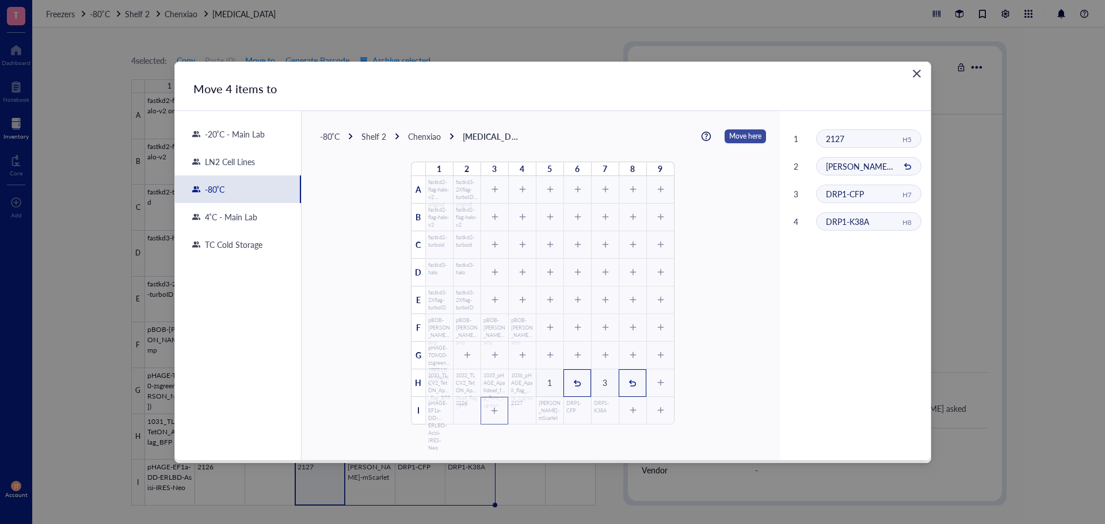
click at [736, 138] on span "Move here" at bounding box center [745, 136] width 32 height 15
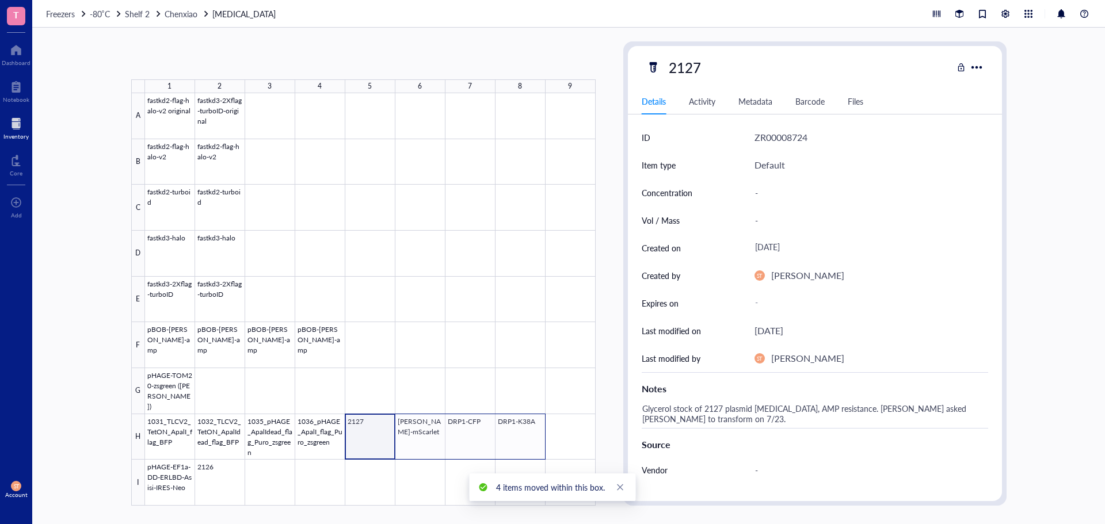
drag, startPoint x: 381, startPoint y: 438, endPoint x: 512, endPoint y: 326, distance: 172.0
click at [535, 430] on div at bounding box center [370, 299] width 451 height 413
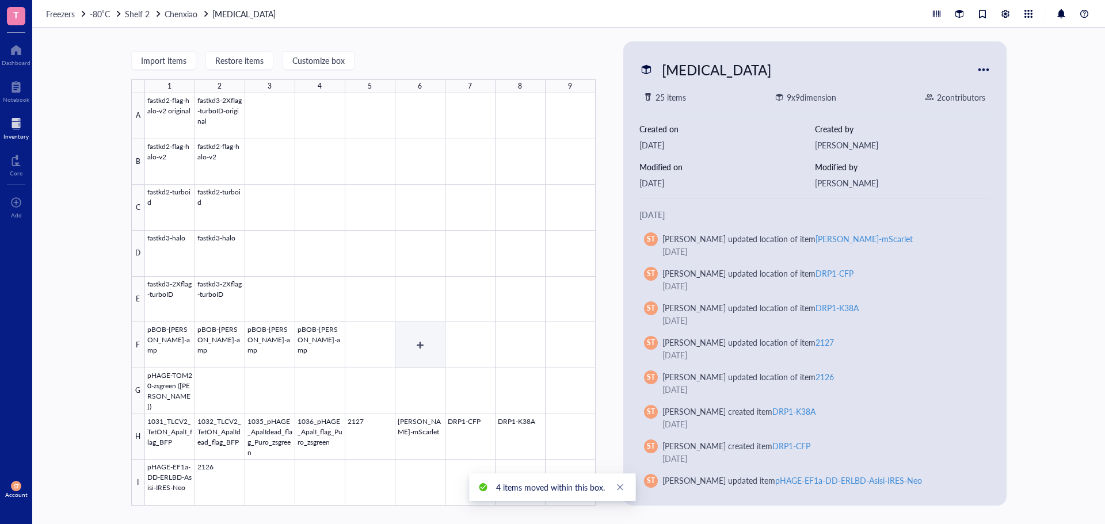
click at [456, 351] on div at bounding box center [370, 299] width 451 height 413
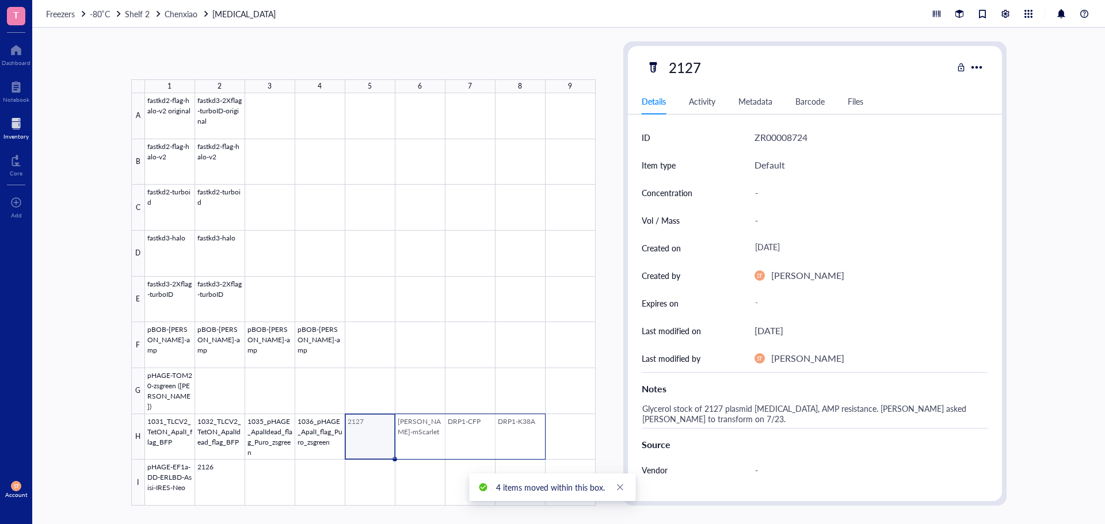
drag, startPoint x: 462, startPoint y: 434, endPoint x: 500, endPoint y: 432, distance: 38.6
click at [500, 434] on div at bounding box center [370, 299] width 451 height 413
click at [263, 65] on span "Move to" at bounding box center [260, 60] width 30 height 9
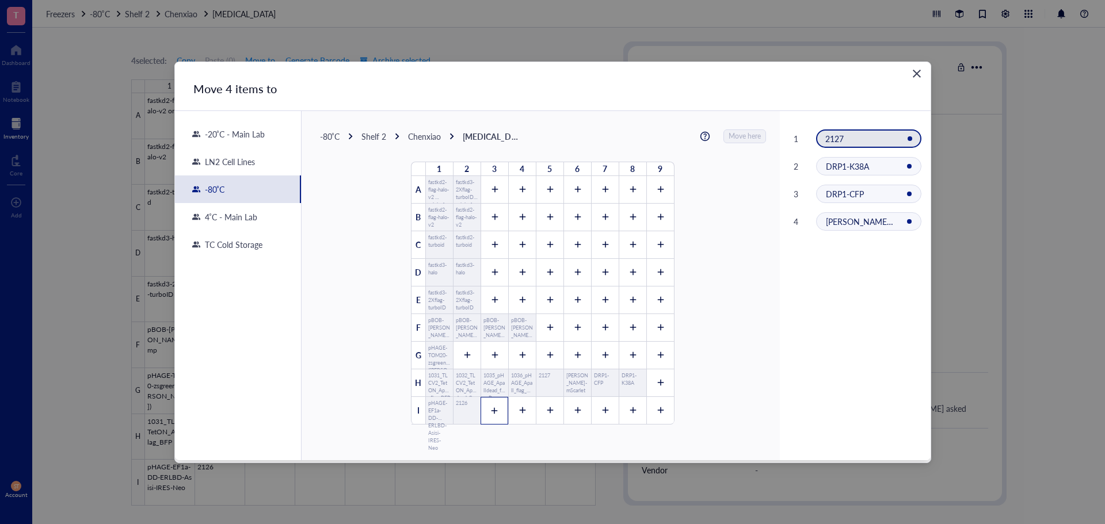
click at [491, 412] on icon at bounding box center [495, 411] width 8 height 8
click at [513, 412] on div at bounding box center [522, 411] width 28 height 28
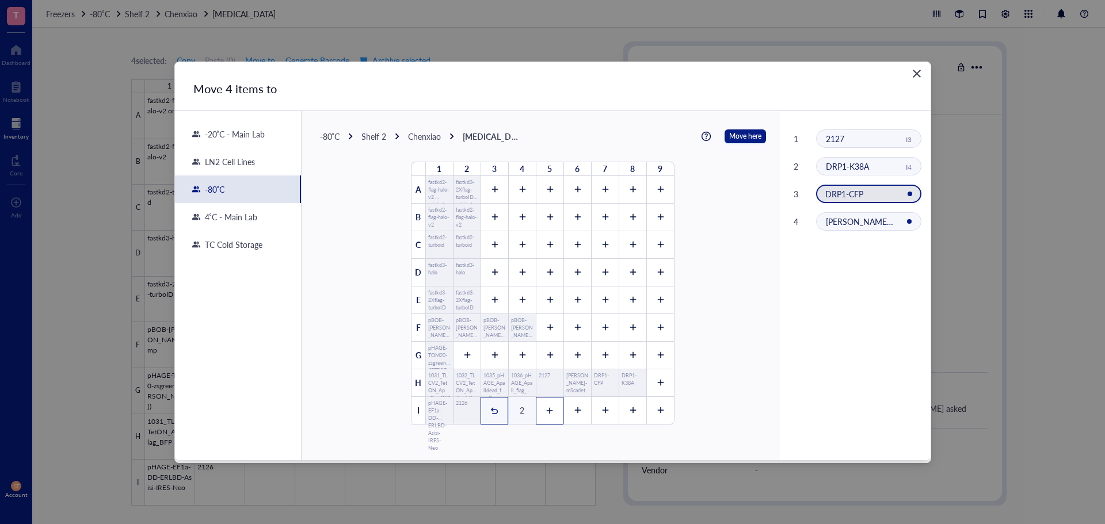
click at [554, 412] on div at bounding box center [550, 411] width 28 height 28
click at [576, 413] on icon at bounding box center [577, 411] width 8 height 8
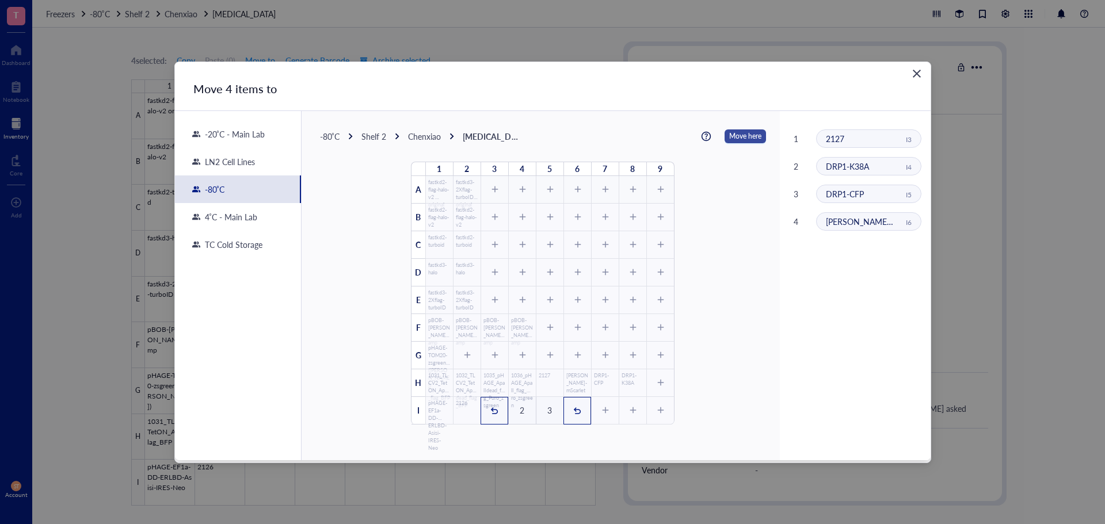
click at [739, 137] on span "Move here" at bounding box center [745, 136] width 32 height 15
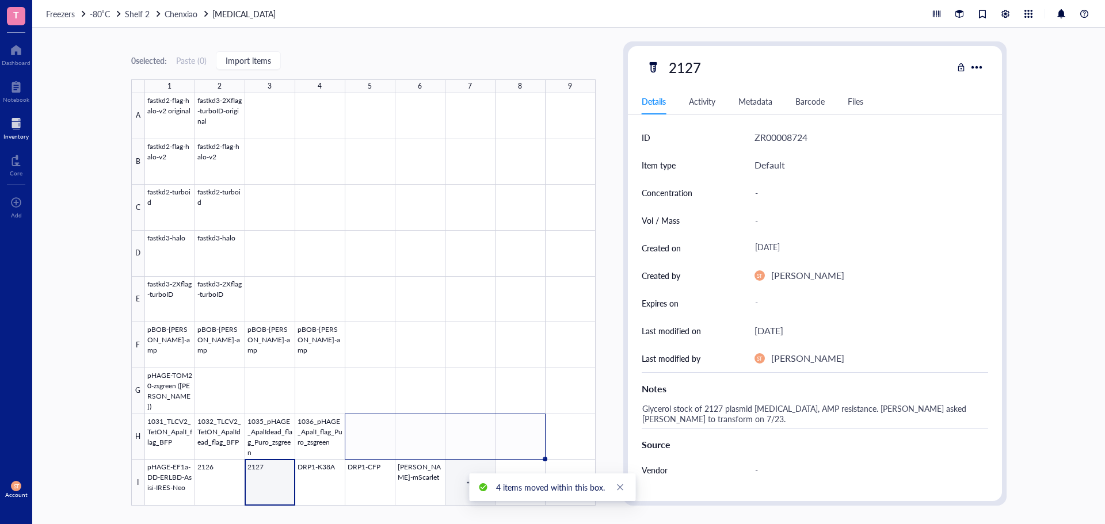
click at [465, 473] on div at bounding box center [370, 299] width 451 height 413
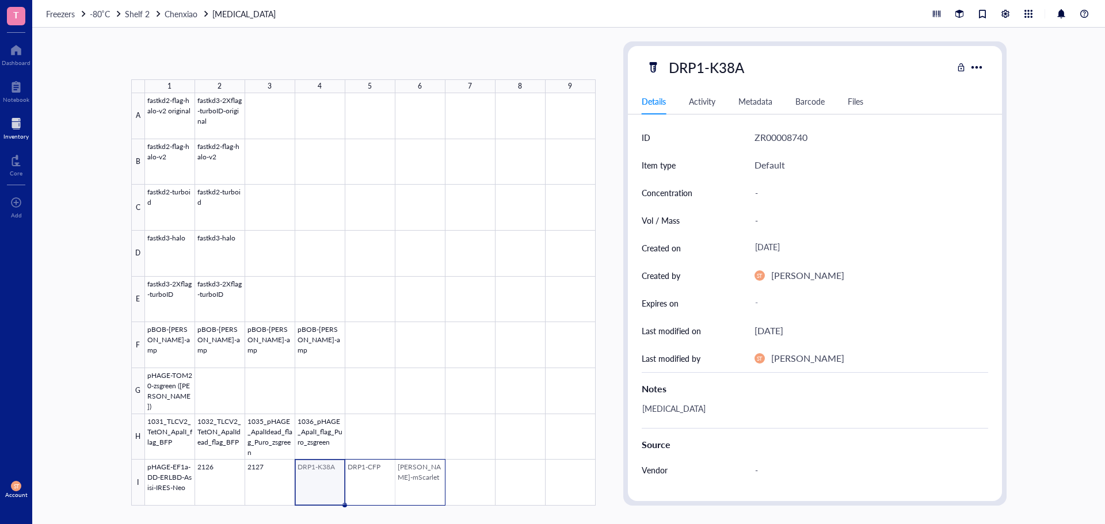
click at [434, 479] on div at bounding box center [370, 299] width 451 height 413
click at [270, 59] on span "Move to" at bounding box center [260, 60] width 30 height 9
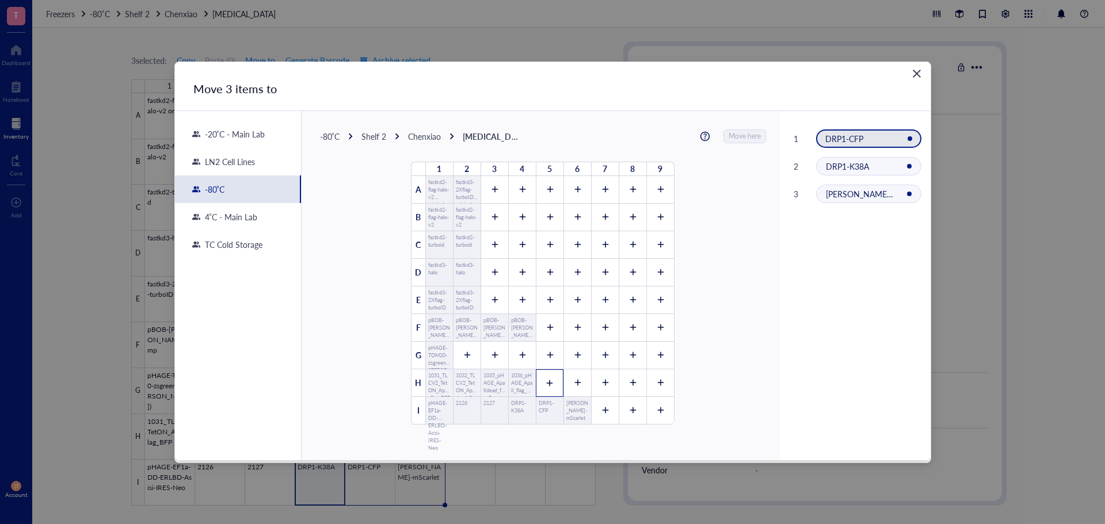
click at [546, 385] on icon at bounding box center [550, 383] width 8 height 8
click at [573, 383] on icon at bounding box center [577, 383] width 8 height 8
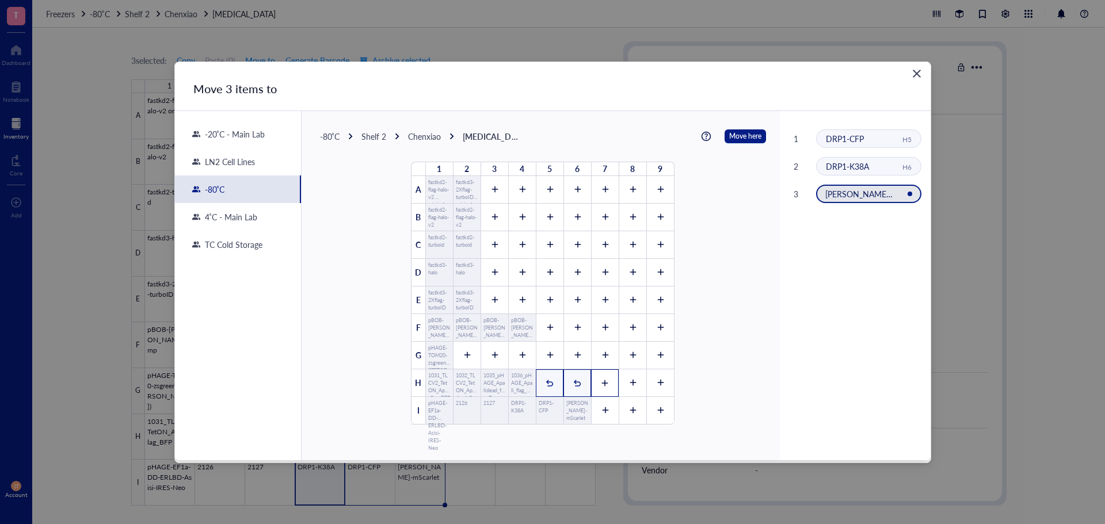
click at [605, 383] on div at bounding box center [605, 384] width 28 height 28
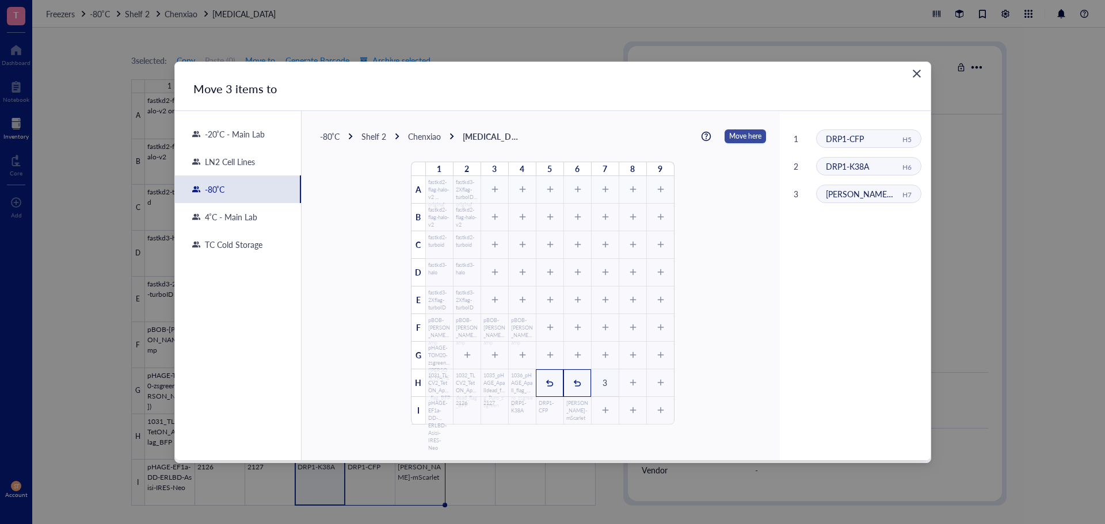
click at [732, 135] on span "Move here" at bounding box center [745, 136] width 32 height 15
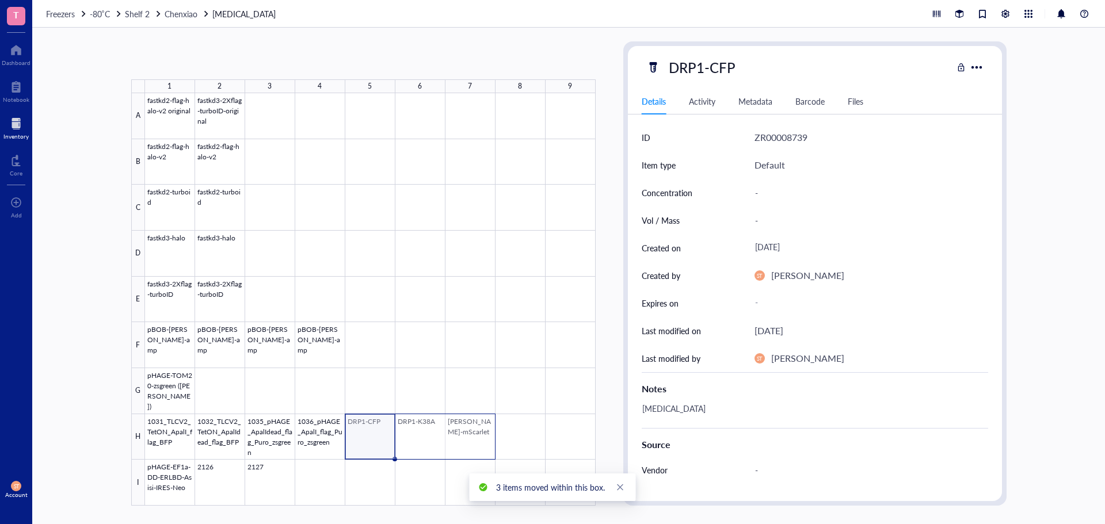
drag, startPoint x: 471, startPoint y: 443, endPoint x: 481, endPoint y: 442, distance: 10.4
click at [481, 442] on div at bounding box center [370, 299] width 451 height 413
click at [271, 65] on span "Move to" at bounding box center [260, 60] width 30 height 9
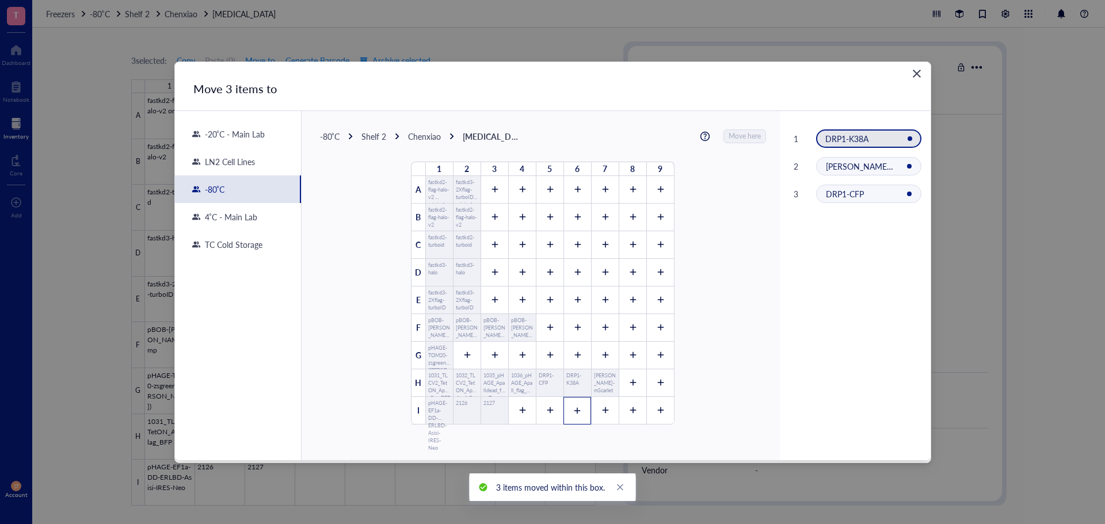
click at [579, 415] on div at bounding box center [578, 411] width 28 height 28
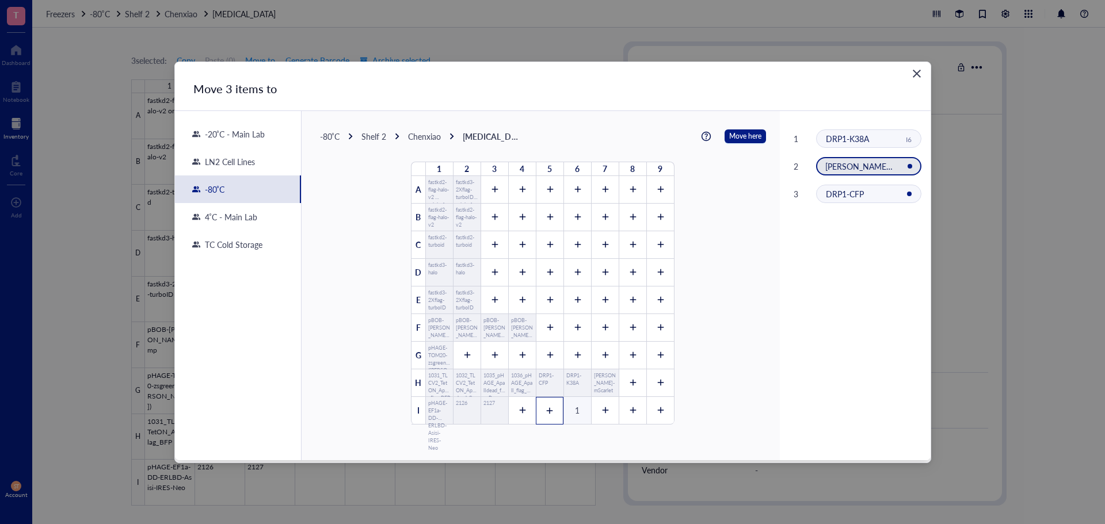
click at [546, 414] on icon at bounding box center [550, 411] width 8 height 8
click at [522, 409] on div at bounding box center [522, 411] width 28 height 28
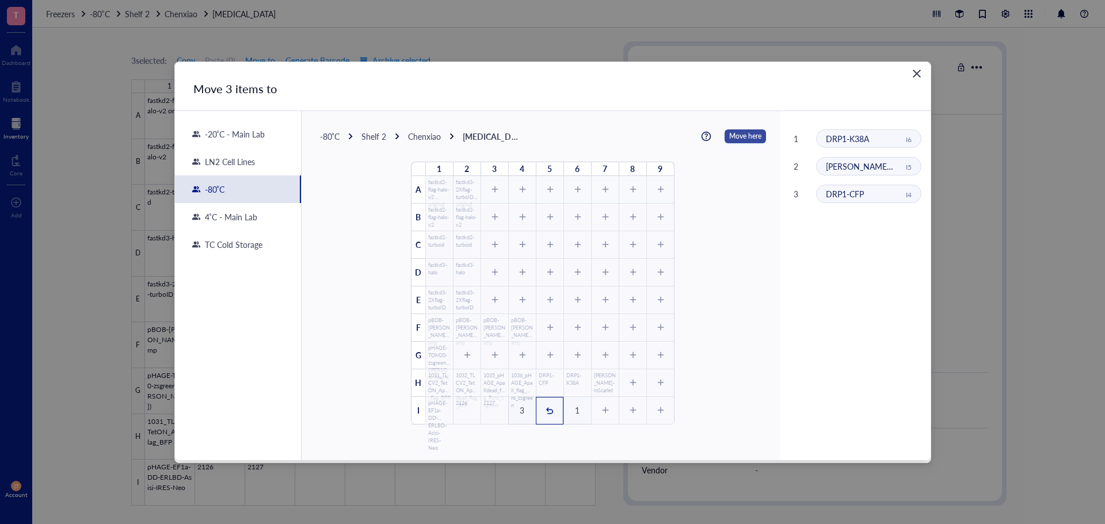
click at [729, 134] on span "Move here" at bounding box center [745, 136] width 32 height 15
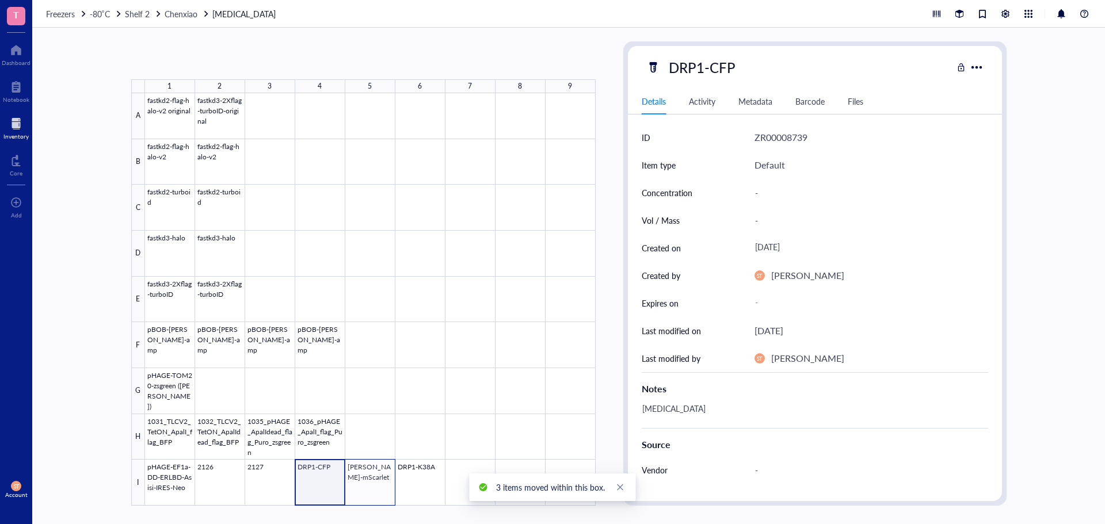
drag, startPoint x: 321, startPoint y: 485, endPoint x: 390, endPoint y: 482, distance: 68.6
click at [390, 482] on div at bounding box center [370, 299] width 451 height 413
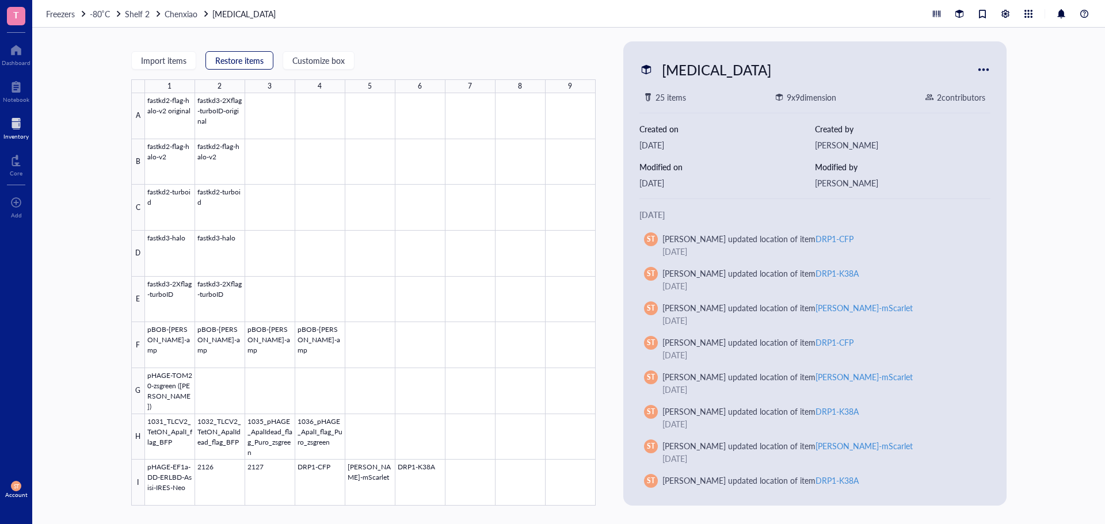
click at [249, 63] on span "Restore items" at bounding box center [239, 60] width 48 height 9
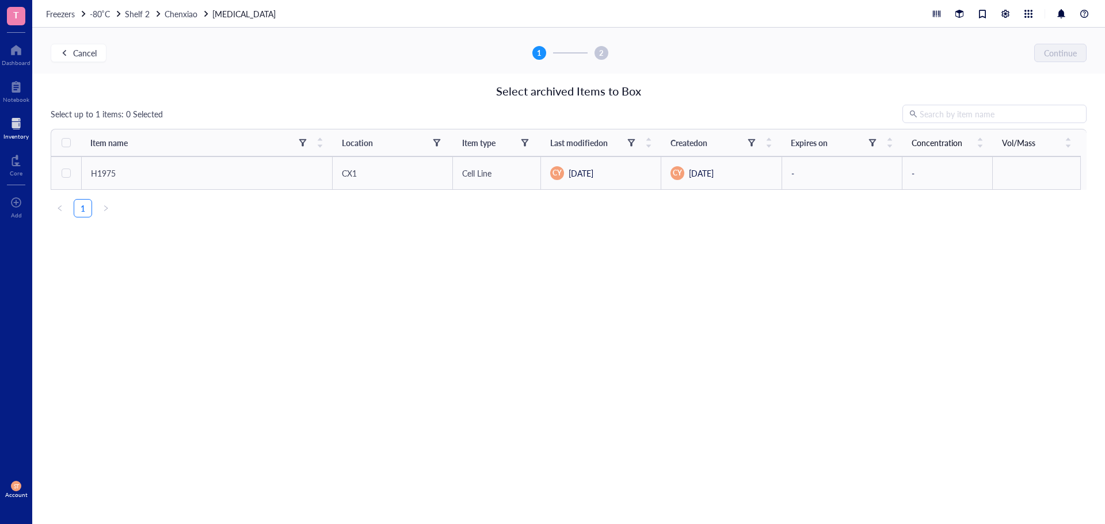
click at [73, 43] on div "Cancel 1 2 Continue" at bounding box center [568, 51] width 1073 height 46
click at [78, 50] on span "Cancel" at bounding box center [85, 52] width 24 height 9
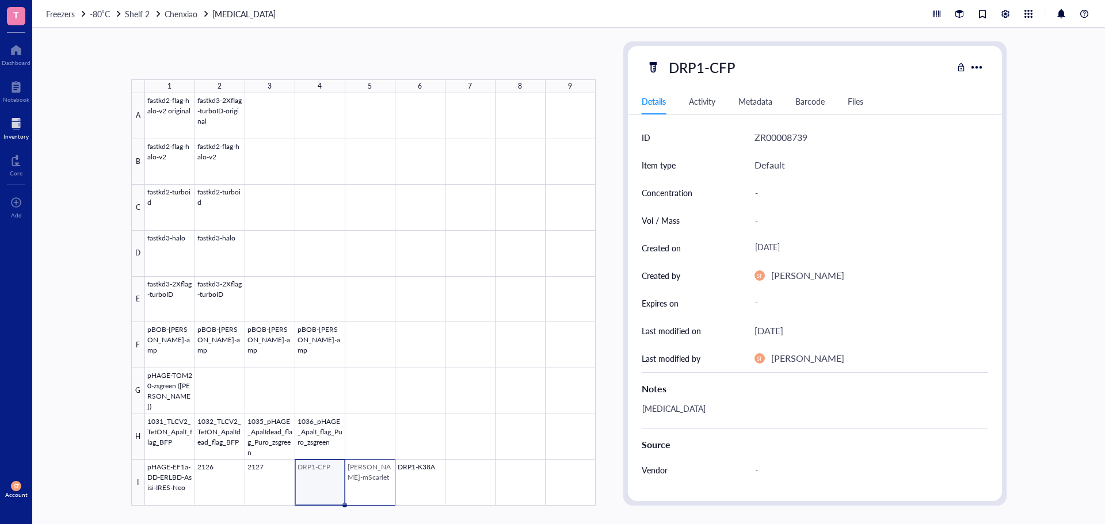
drag, startPoint x: 373, startPoint y: 480, endPoint x: 381, endPoint y: 476, distance: 9.3
click at [381, 478] on div at bounding box center [370, 299] width 451 height 413
click at [270, 61] on span "Move to" at bounding box center [260, 60] width 30 height 9
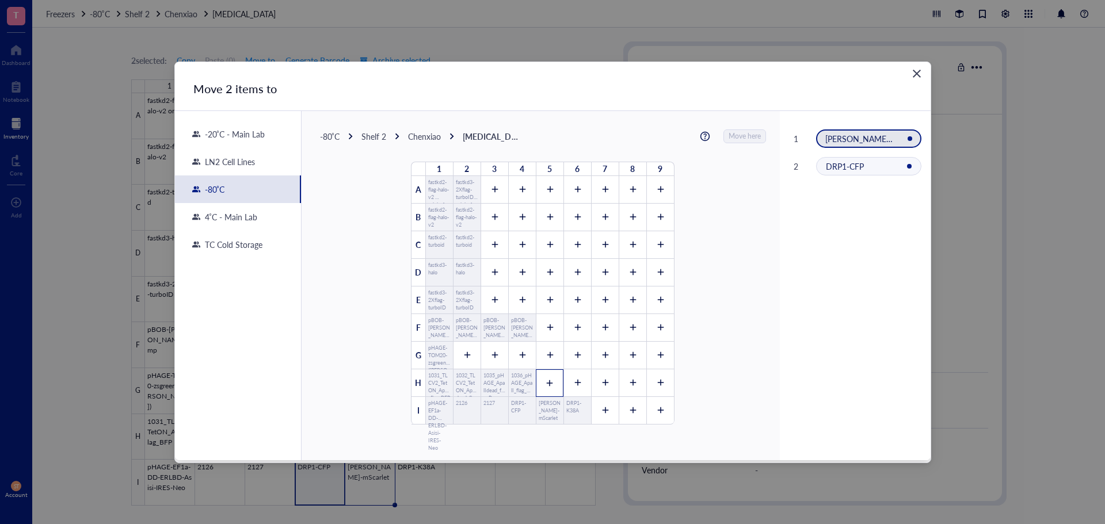
click at [550, 385] on div at bounding box center [550, 384] width 28 height 28
click at [579, 382] on div at bounding box center [578, 384] width 28 height 28
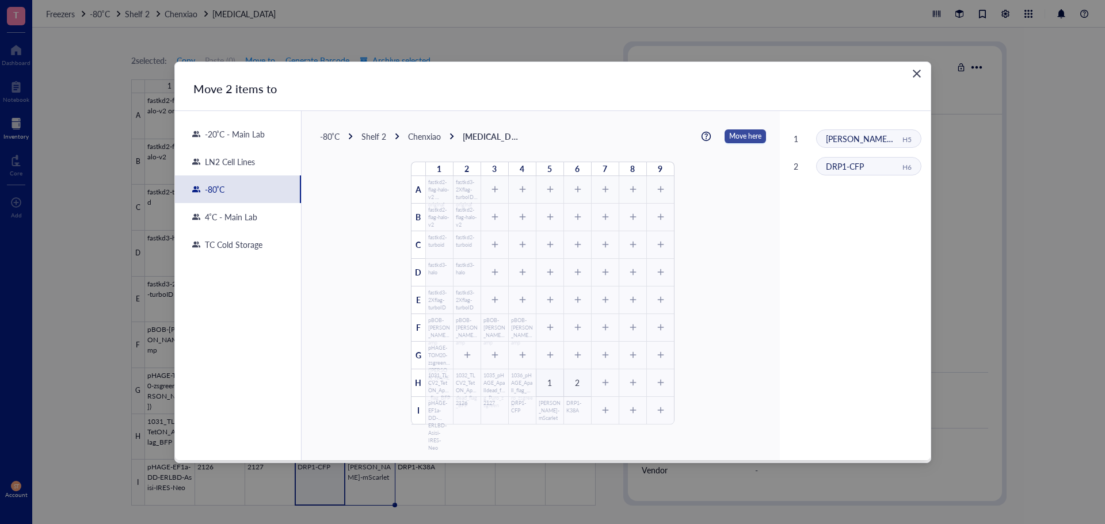
click at [740, 134] on span "Move here" at bounding box center [745, 136] width 32 height 15
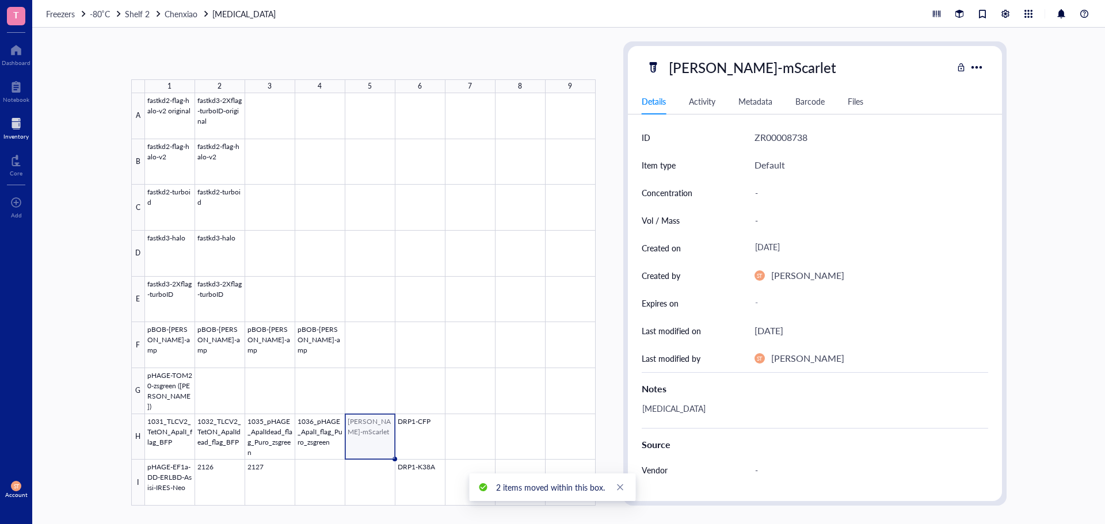
click at [421, 435] on div at bounding box center [370, 299] width 451 height 413
click at [266, 62] on span "Move to" at bounding box center [260, 60] width 30 height 9
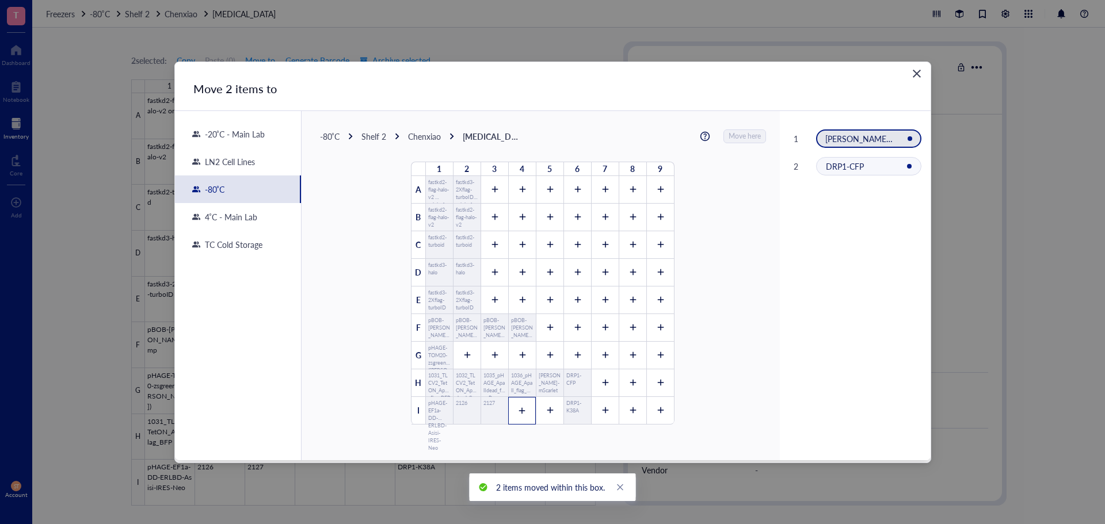
click at [516, 416] on div at bounding box center [522, 411] width 28 height 28
click at [554, 406] on div at bounding box center [550, 411] width 28 height 28
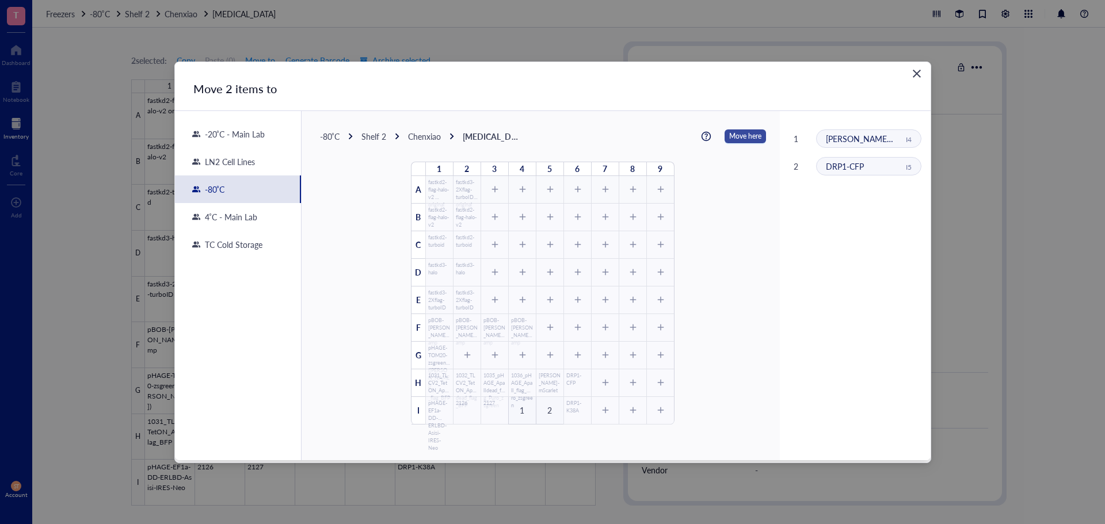
click at [739, 132] on span "Move here" at bounding box center [745, 136] width 32 height 15
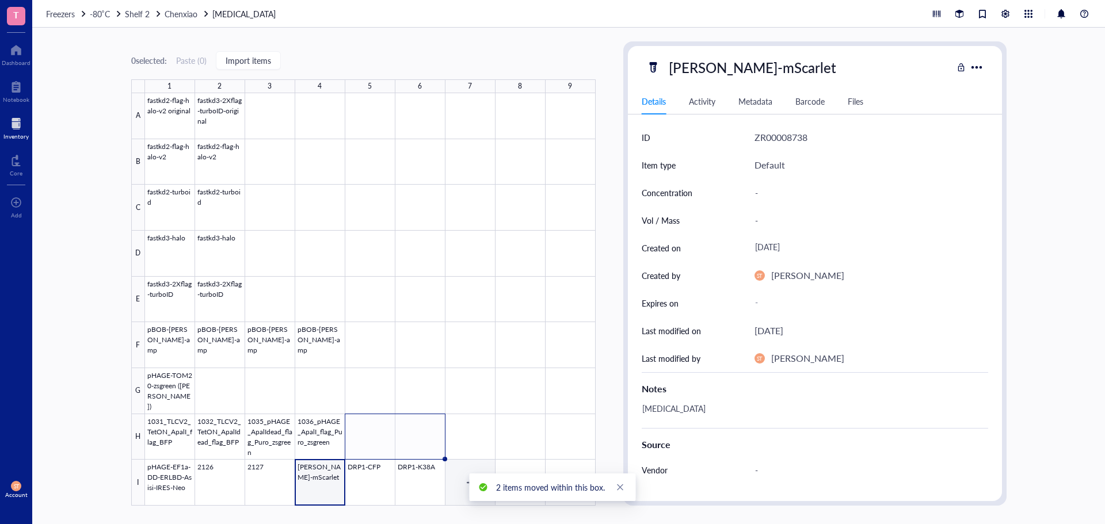
click at [472, 463] on div at bounding box center [370, 299] width 451 height 413
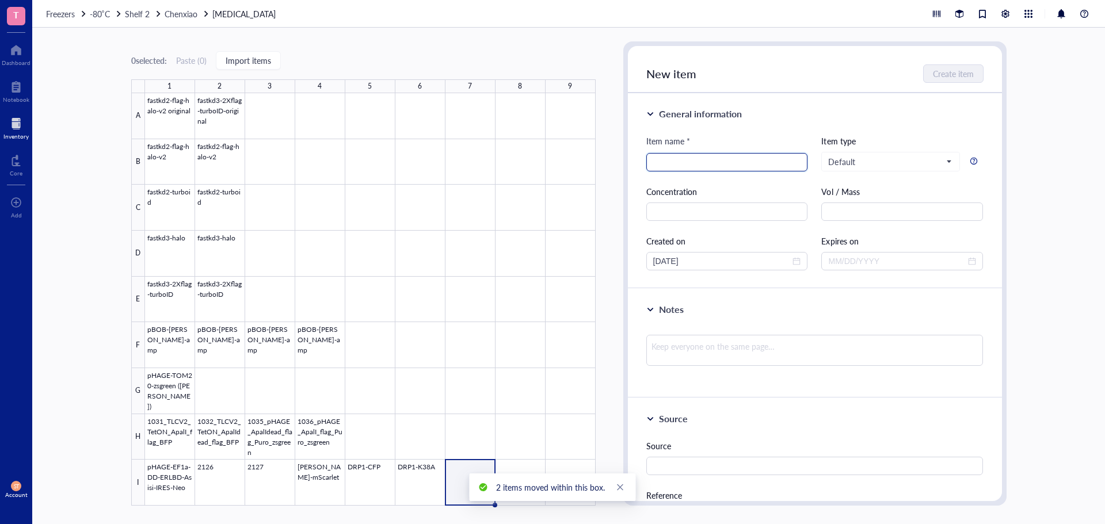
click at [732, 168] on input "search" at bounding box center [727, 162] width 148 height 17
paste input "MFN1-YFP"
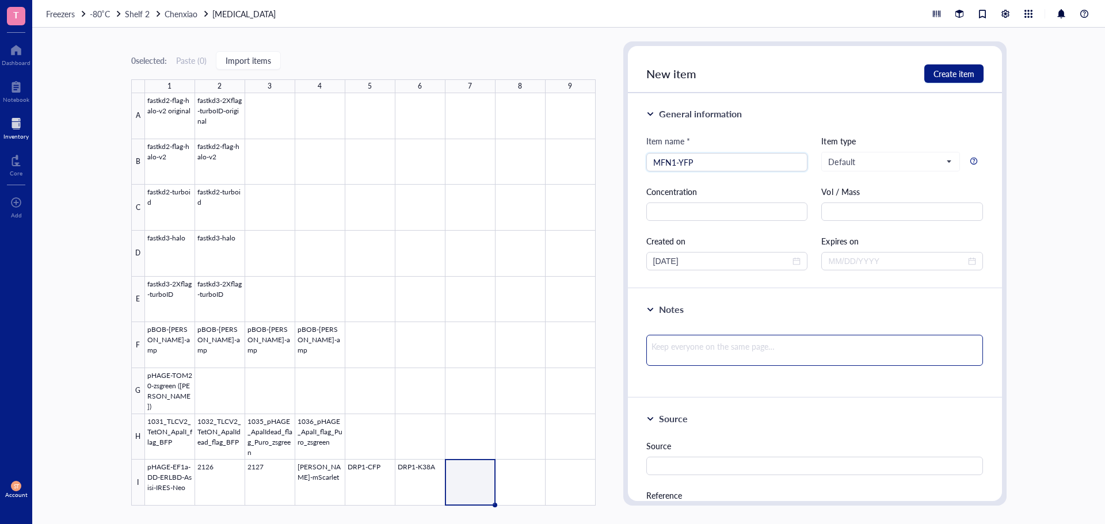
type input "MFN1-YFP"
click at [708, 346] on textarea at bounding box center [815, 350] width 337 height 31
type textarea "K"
type textarea "Ka"
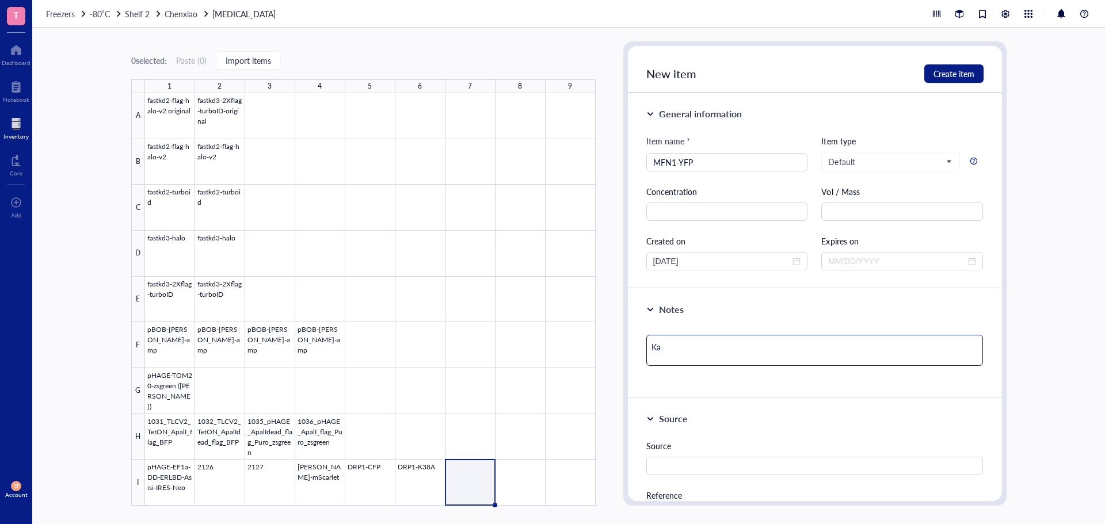
type textarea "[PERSON_NAME]"
type textarea "Kana"
type textarea "Kanam"
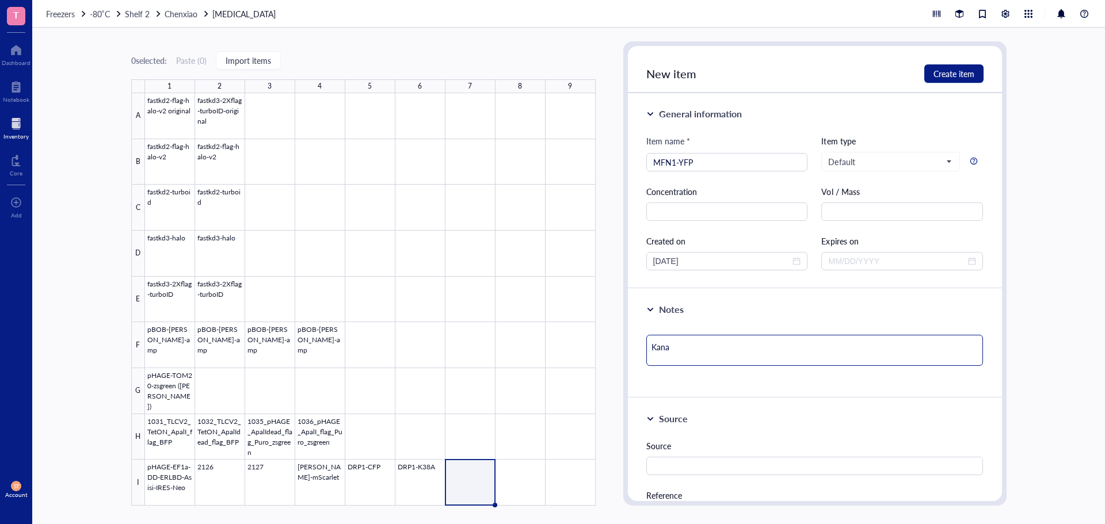
type textarea "Kanam"
type textarea "Kanamy"
type textarea "Kanamyc"
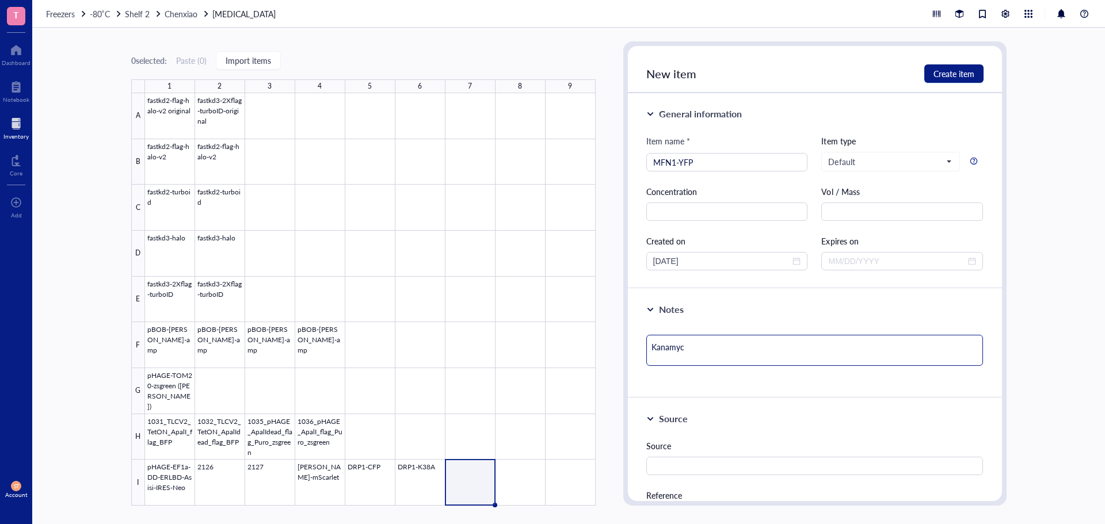
type textarea "Kanamyci"
type textarea "[MEDICAL_DATA]"
click at [945, 76] on span "Create item" at bounding box center [954, 73] width 41 height 9
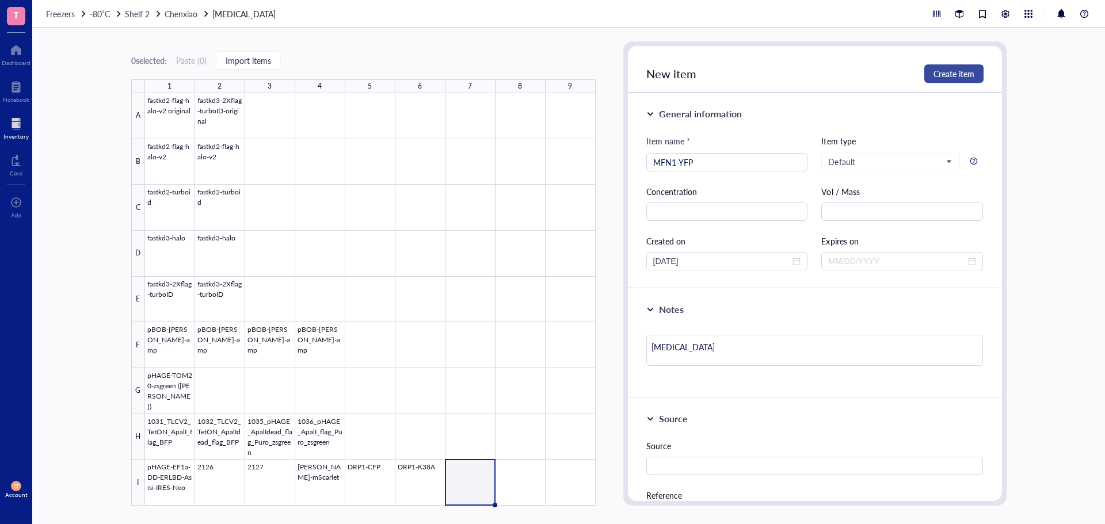
type textarea "Keep everyone on the same page…"
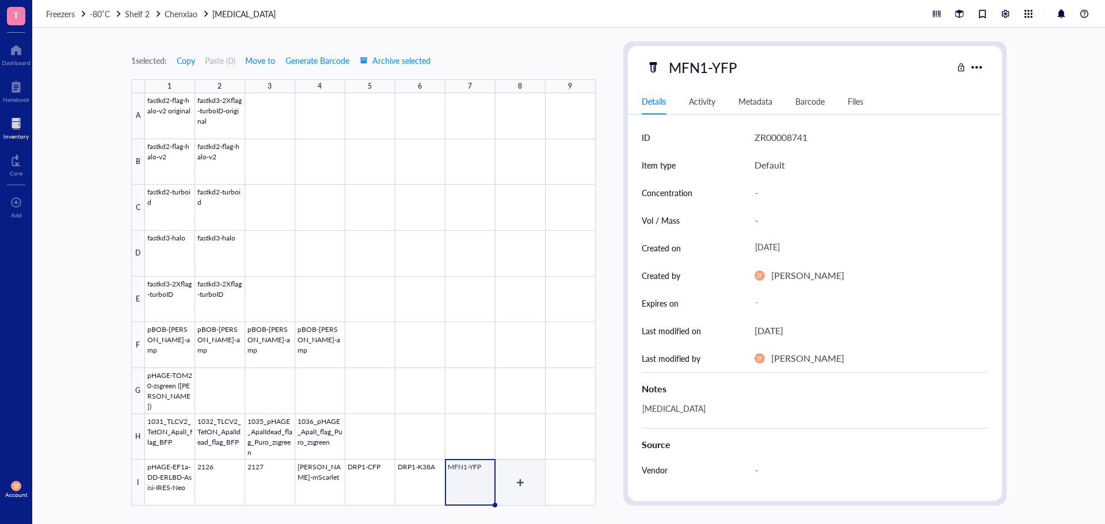
click at [520, 484] on div at bounding box center [370, 299] width 451 height 413
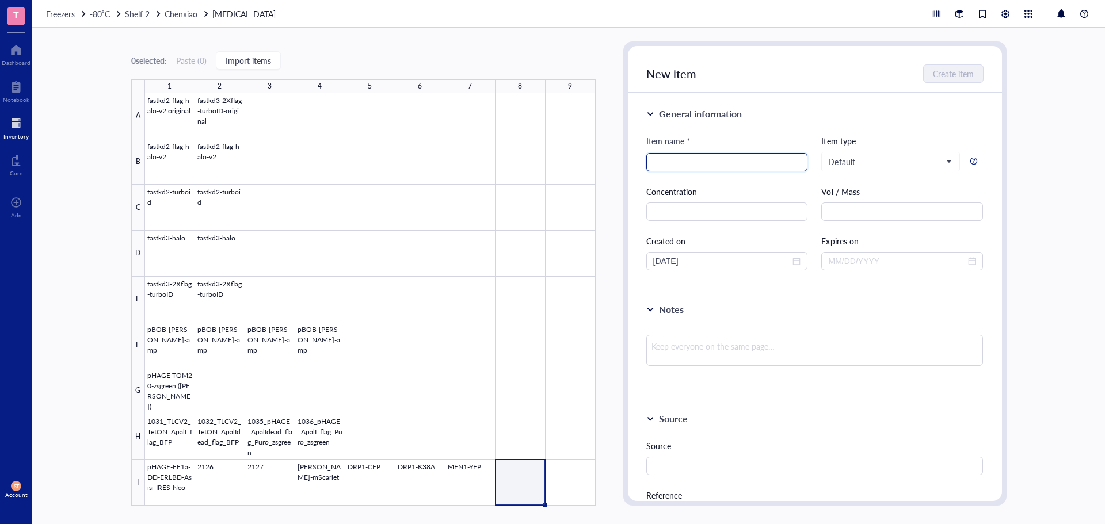
click at [691, 155] on input "search" at bounding box center [727, 162] width 148 height 17
paste input "MFN2-CFP"
type input "MFN2-CFP"
click at [693, 363] on textarea at bounding box center [815, 350] width 337 height 31
type textarea "K"
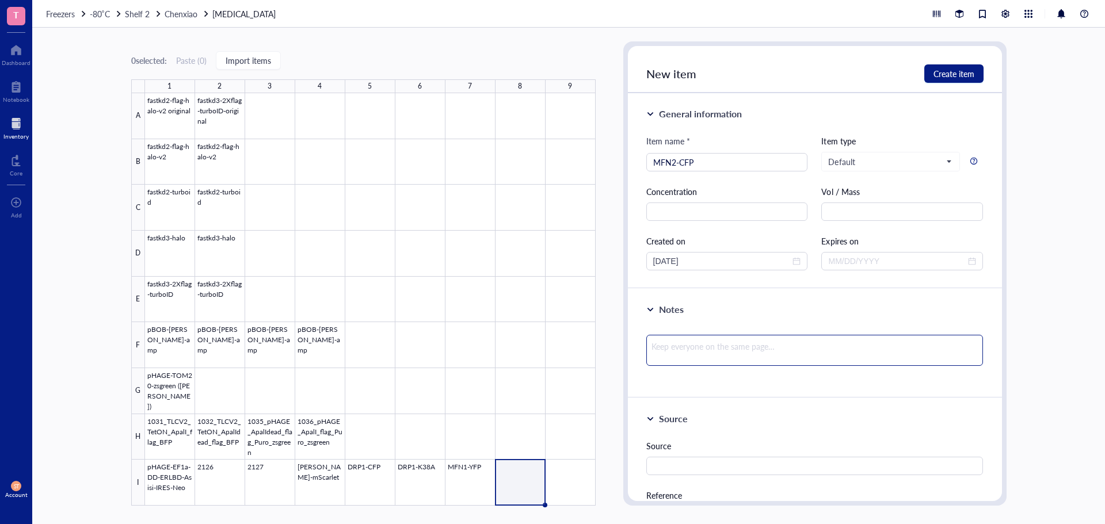
type textarea "K"
type textarea "Ka"
type textarea "[PERSON_NAME]"
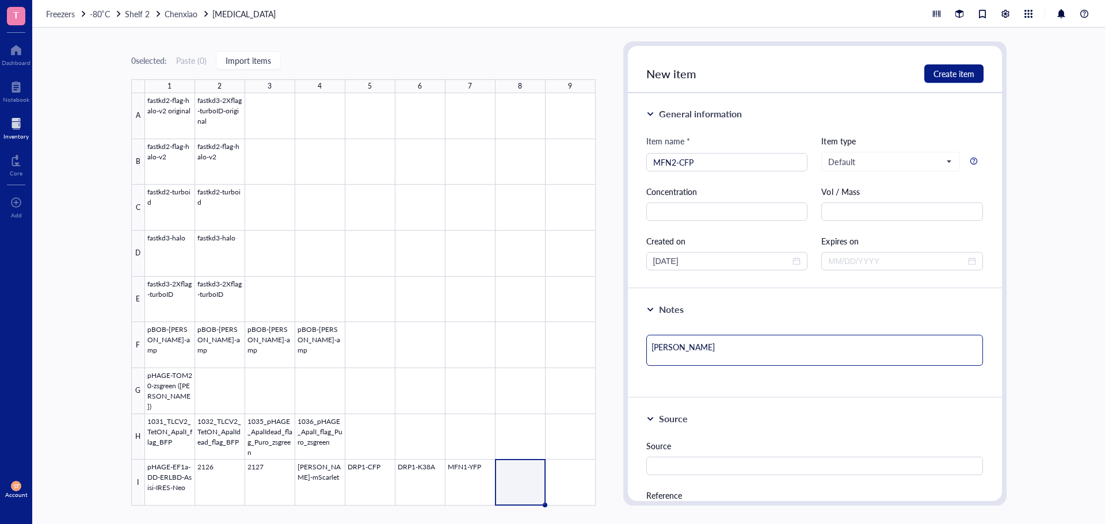
type textarea "Kana"
type textarea "Kanam"
type textarea "Kanamy"
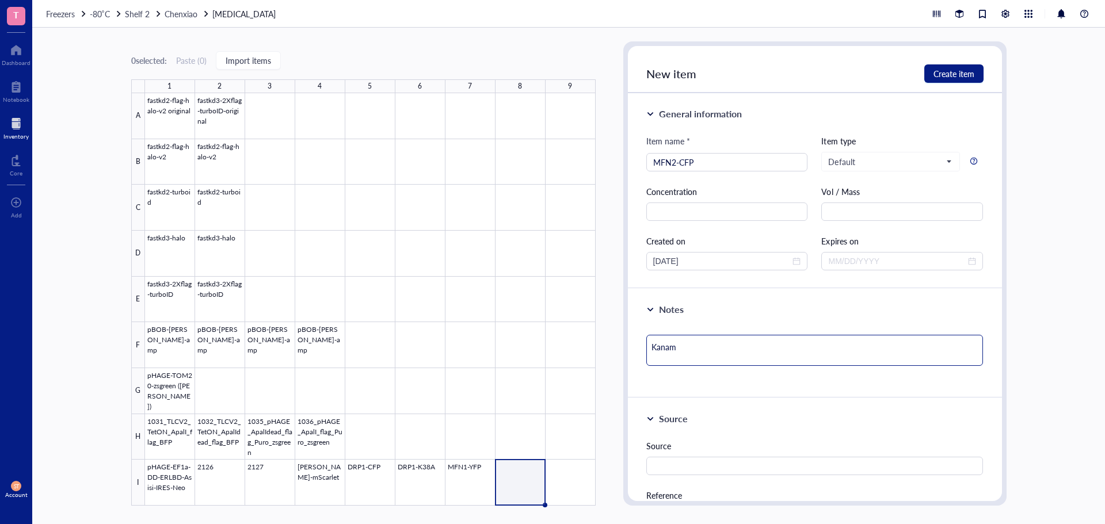
type textarea "Kanamy"
type textarea "Kanamyc"
type textarea "Kanamyci"
type textarea "[MEDICAL_DATA]"
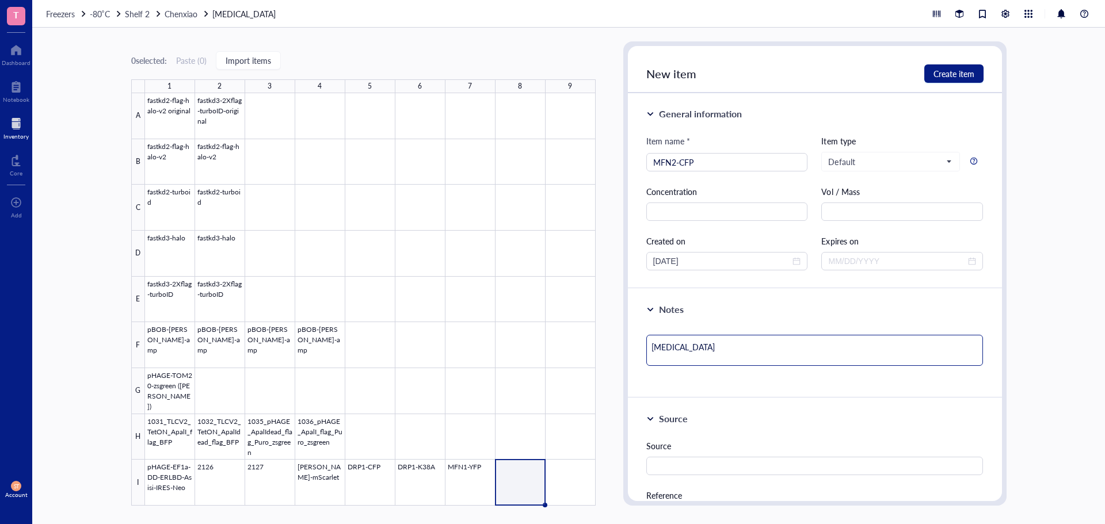
type textarea "[MEDICAL_DATA]"
click at [949, 71] on span "Create item" at bounding box center [954, 73] width 41 height 9
type textarea "Keep everyone on the same page…"
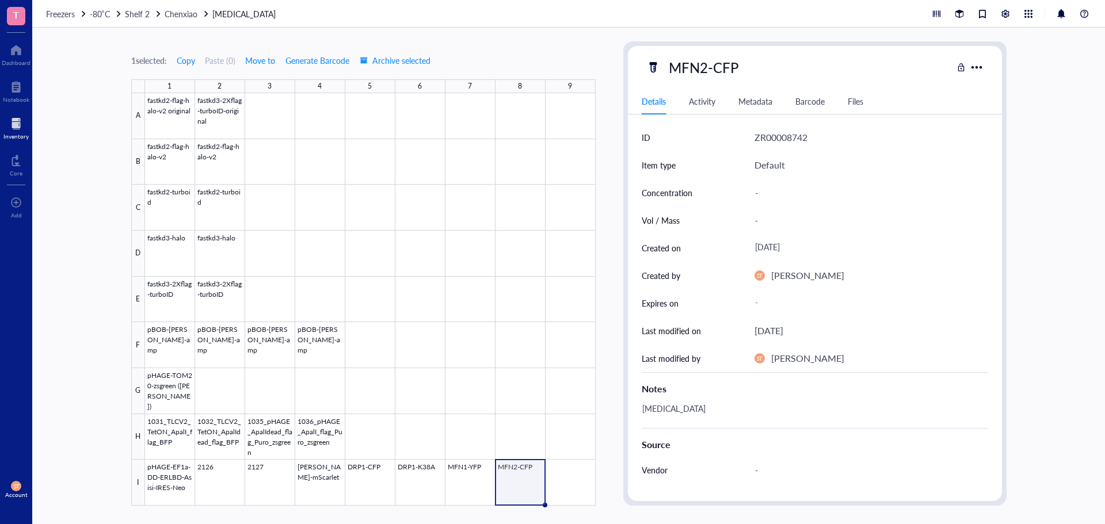
click at [567, 497] on div at bounding box center [370, 299] width 451 height 413
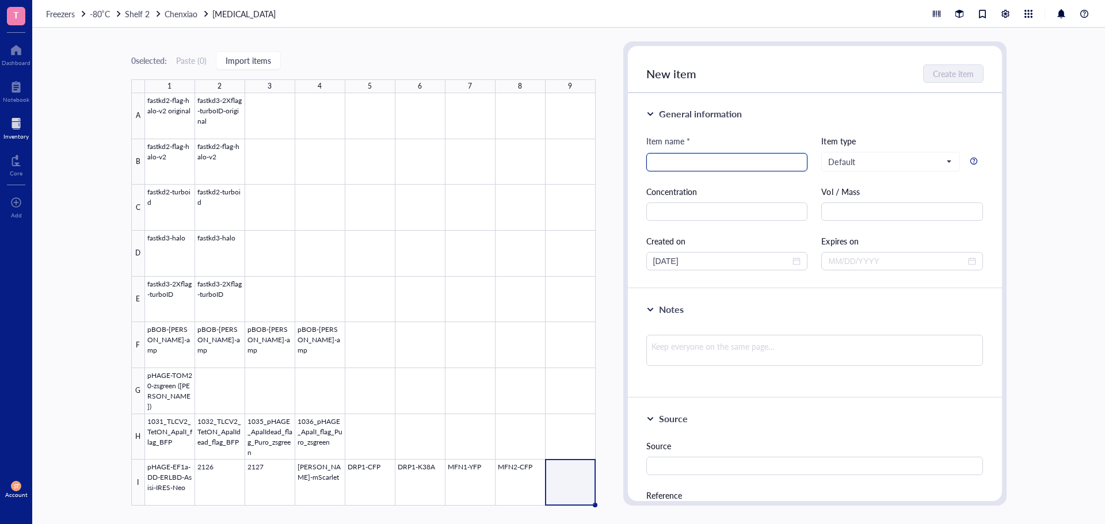
click at [724, 160] on input "search" at bounding box center [727, 162] width 148 height 17
paste input "OPA1-IRES-FYFP"
type input "OPA1-IRES-FYFP"
click at [701, 351] on textarea at bounding box center [815, 350] width 337 height 31
type textarea "A"
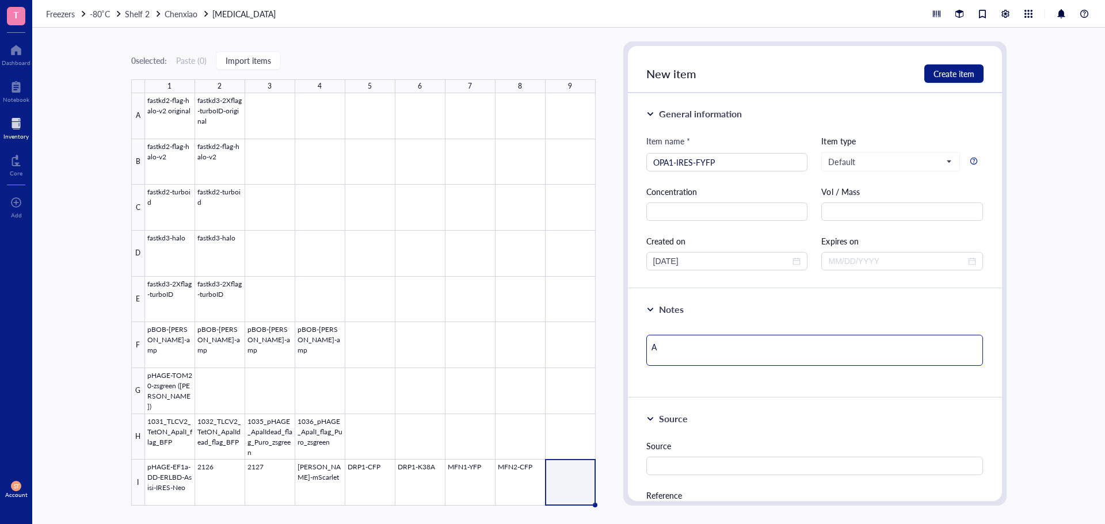
type textarea "Am"
type textarea "Amp"
type textarea "Ampi"
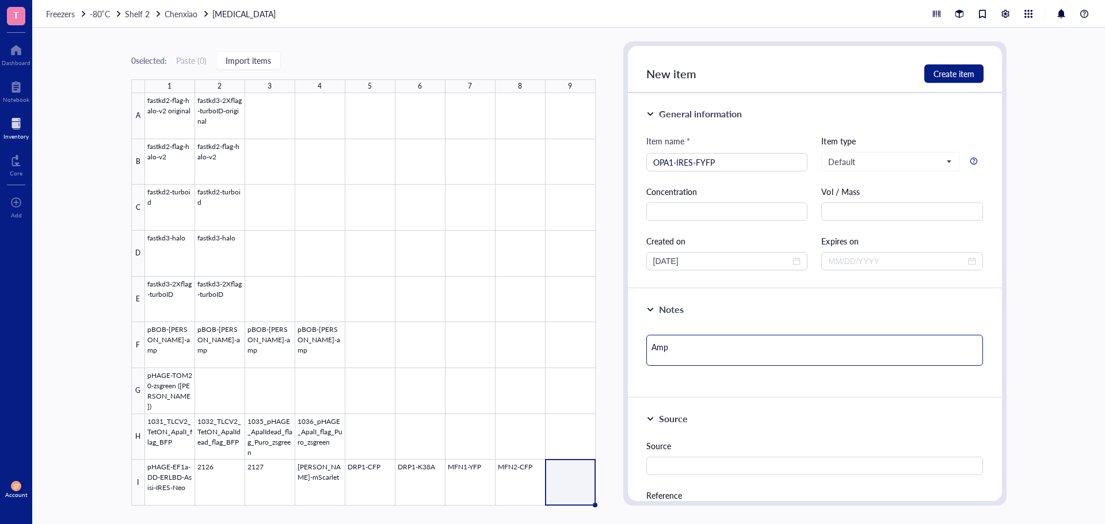
type textarea "Ampi"
type textarea "Ampic"
type textarea "Ampici"
type textarea "Ampicio"
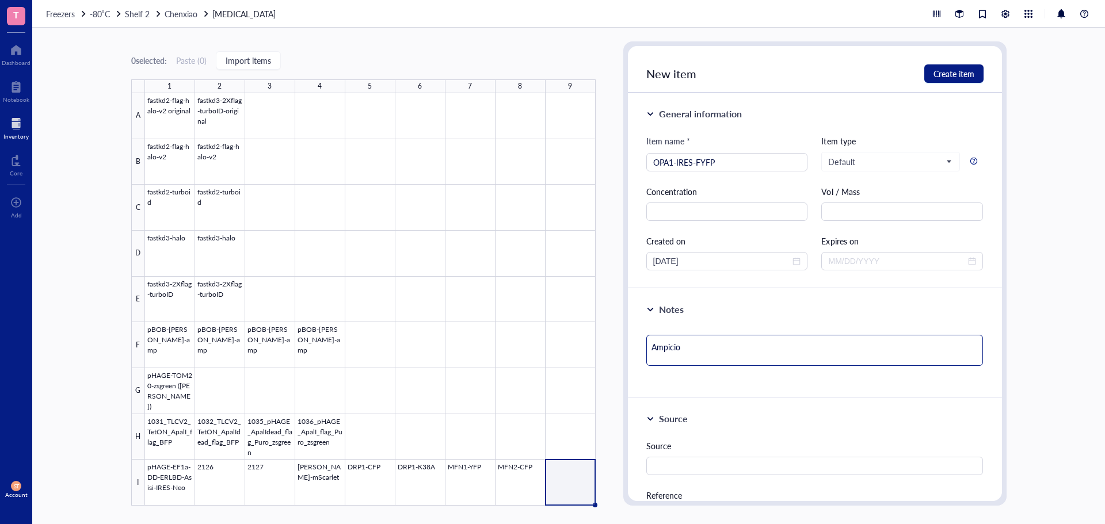
type textarea "Ampici"
type textarea "Ampicil"
type textarea "Ampicill"
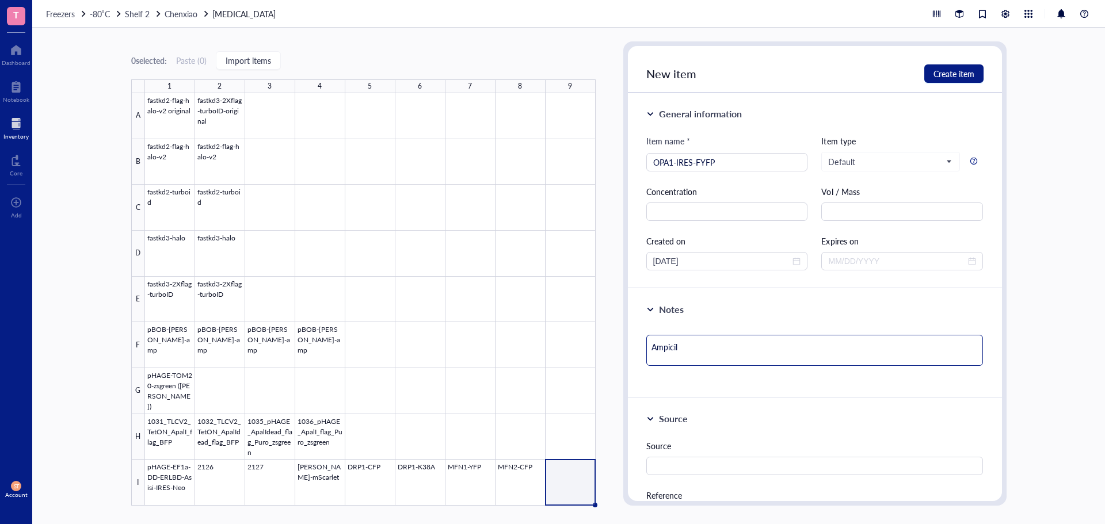
type textarea "Ampicill"
type textarea "Ampicilli"
type textarea "[MEDICAL_DATA]"
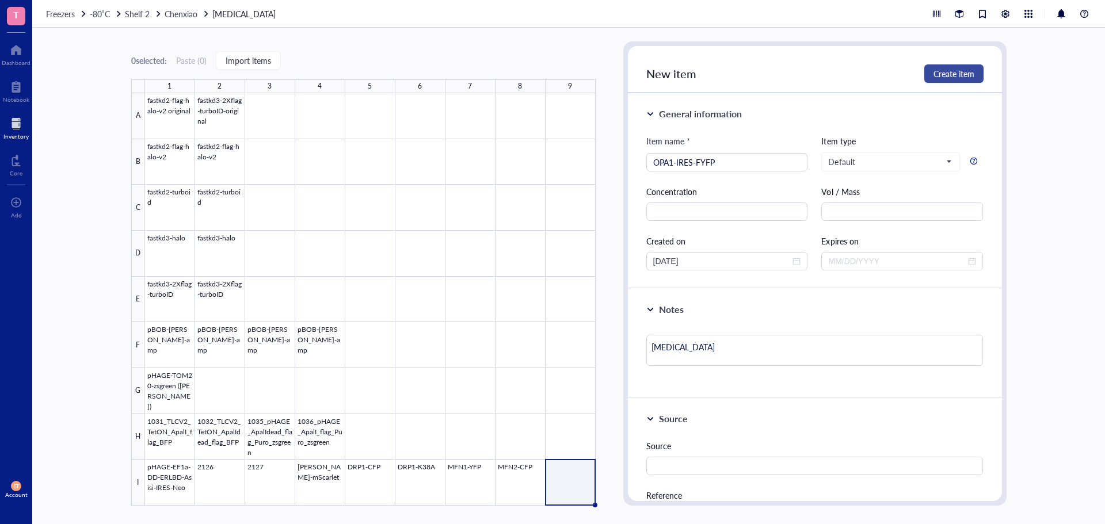
click at [947, 64] on button "Create item" at bounding box center [954, 73] width 59 height 18
type textarea "Keep everyone on the same page…"
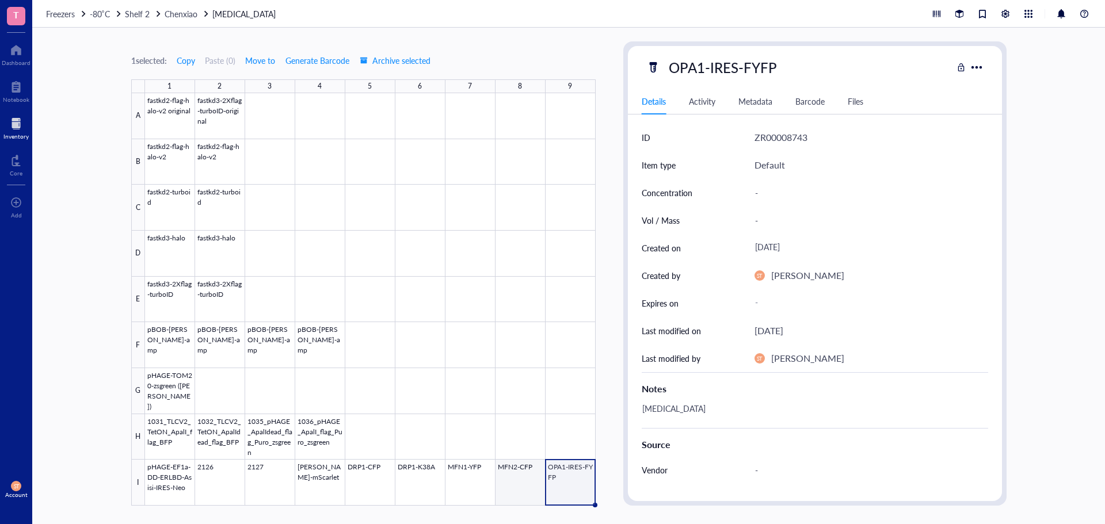
click at [504, 474] on div at bounding box center [370, 299] width 451 height 413
click at [477, 483] on div at bounding box center [370, 299] width 451 height 413
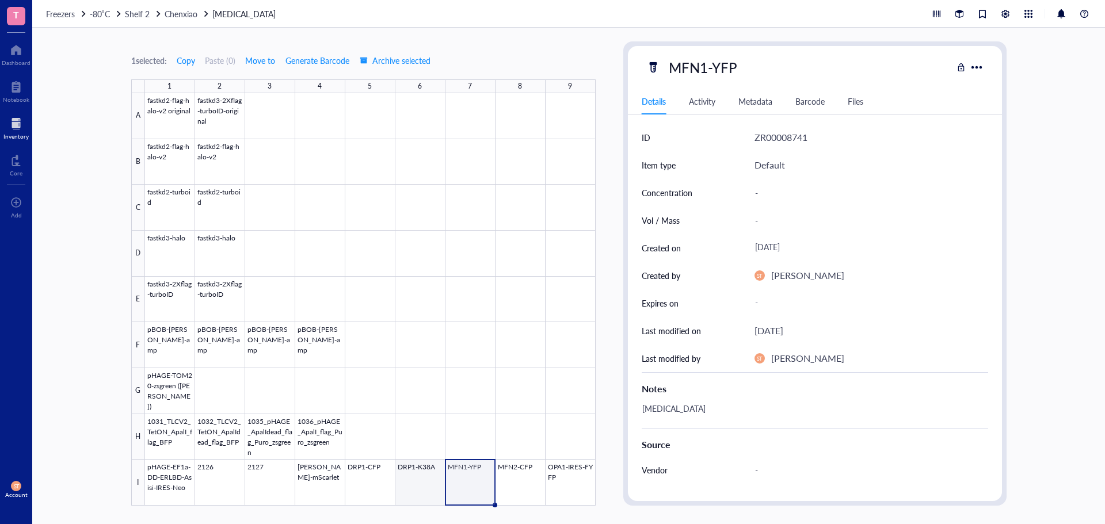
click at [416, 485] on div at bounding box center [370, 299] width 451 height 413
click at [377, 488] on div at bounding box center [370, 299] width 451 height 413
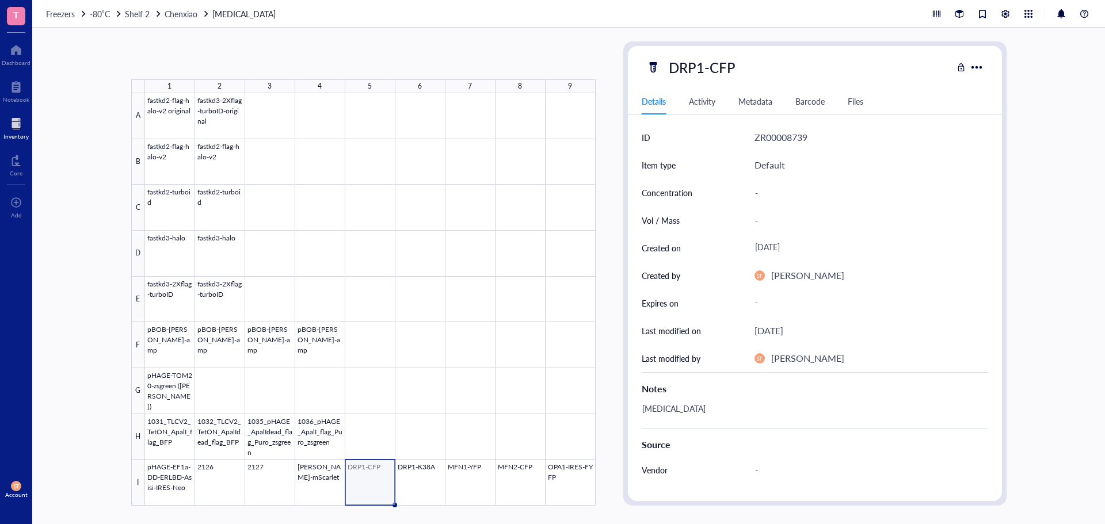
click at [326, 488] on div at bounding box center [370, 299] width 451 height 413
click at [271, 487] on div at bounding box center [370, 299] width 451 height 413
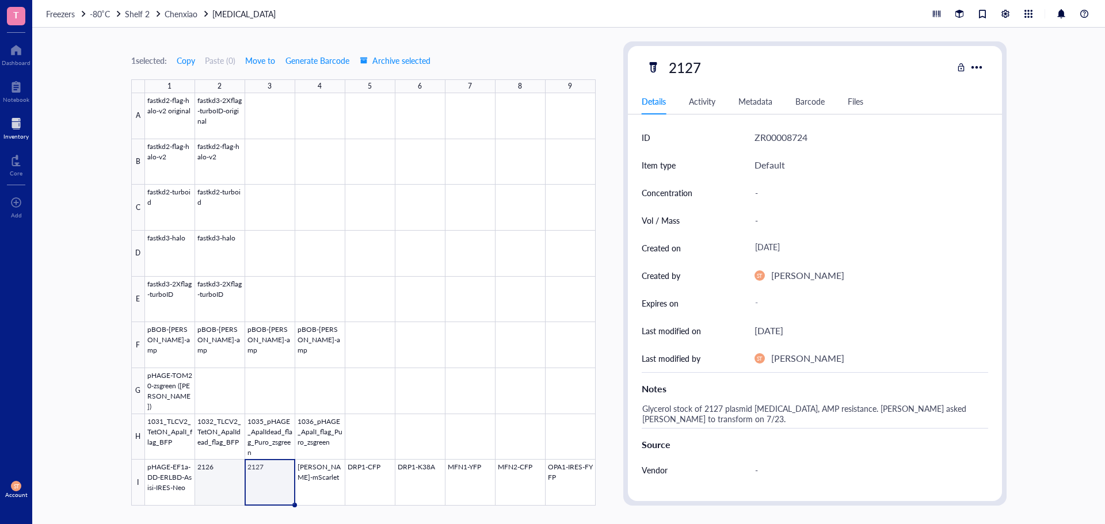
click at [215, 484] on div at bounding box center [370, 299] width 451 height 413
click at [148, 482] on div at bounding box center [370, 299] width 451 height 413
